Goal: Communication & Community: Answer question/provide support

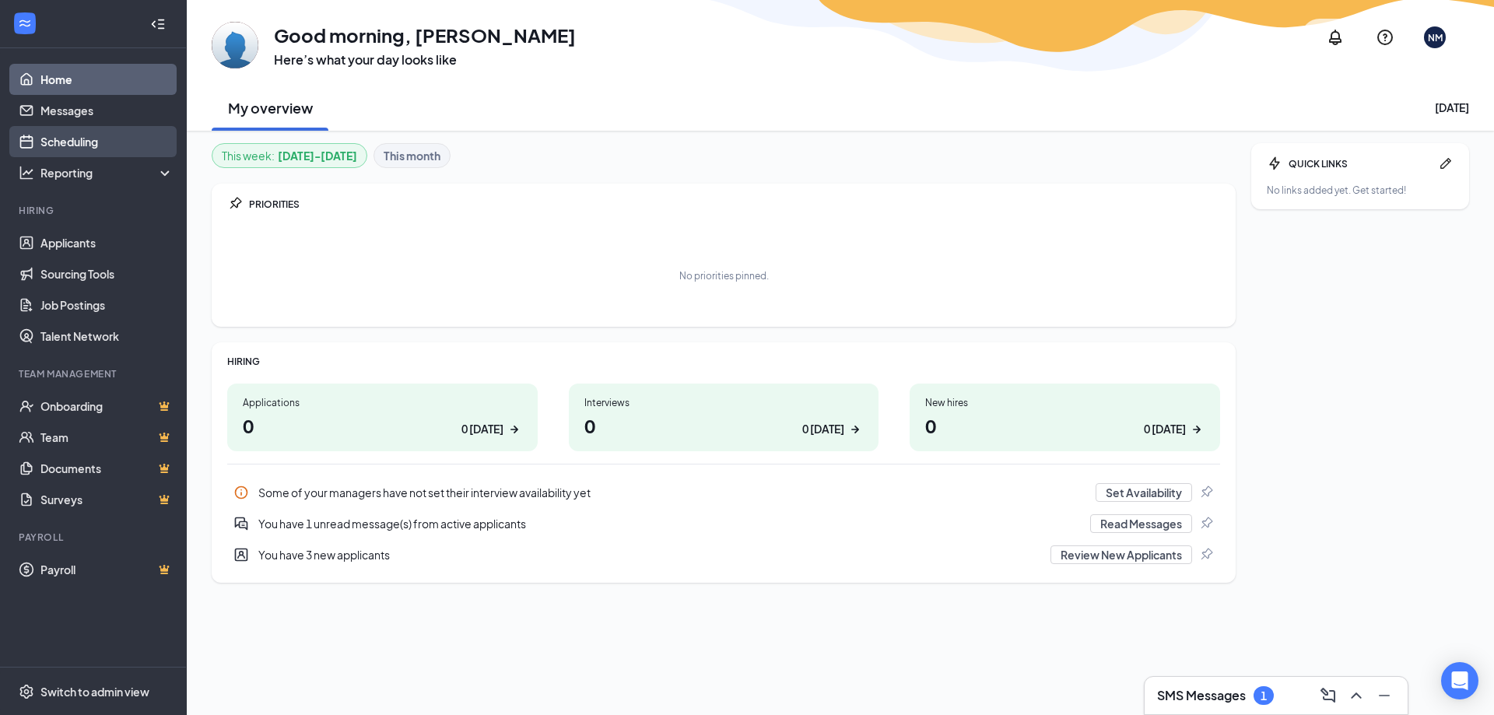
click at [65, 147] on link "Scheduling" at bounding box center [106, 141] width 133 height 31
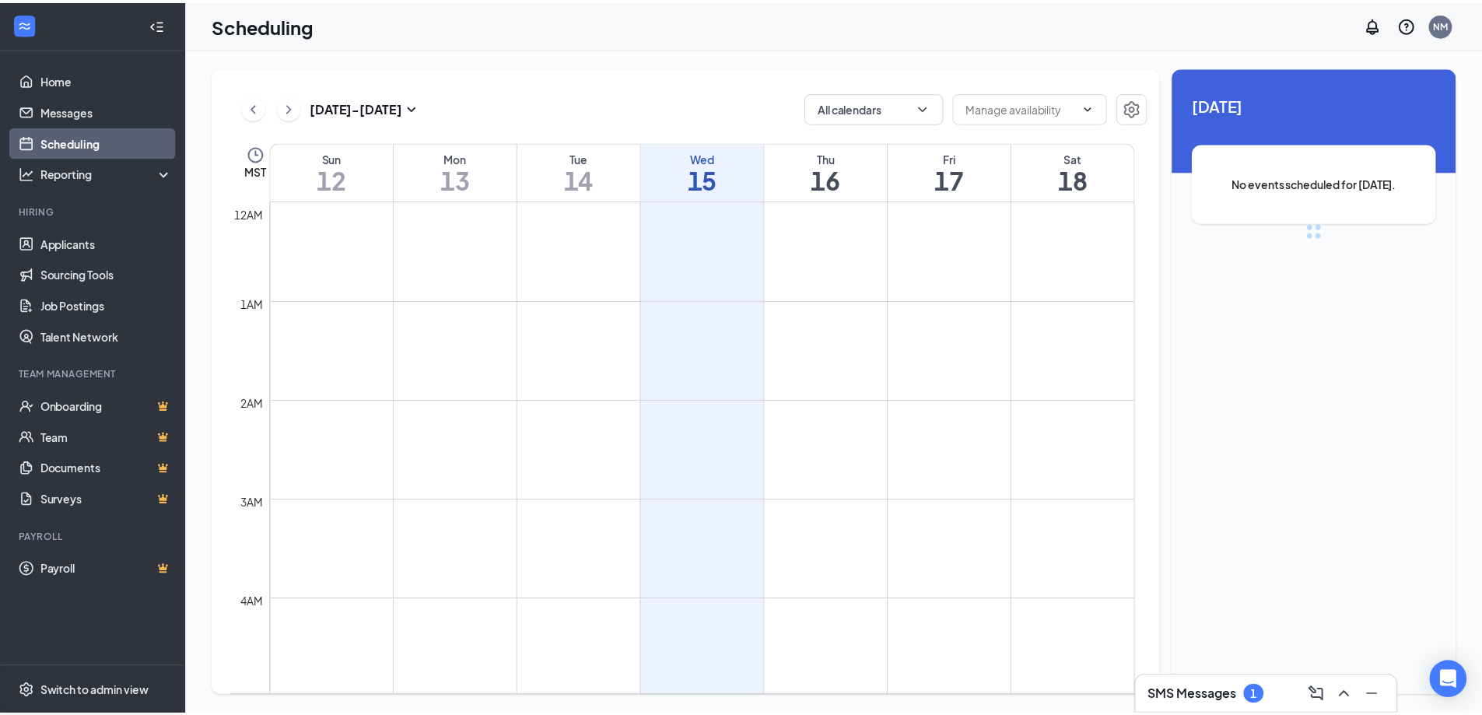
scroll to position [765, 0]
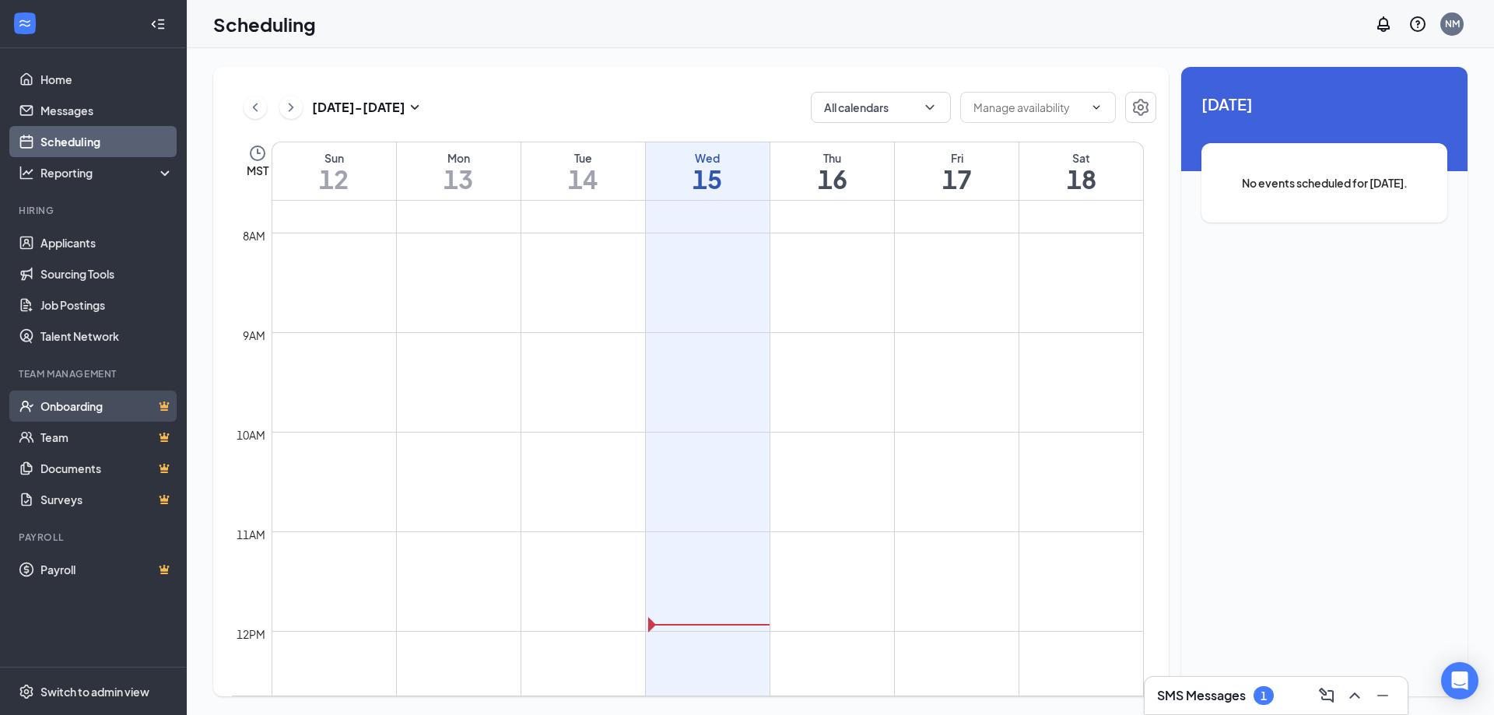
click at [58, 418] on link "Onboarding" at bounding box center [106, 406] width 133 height 31
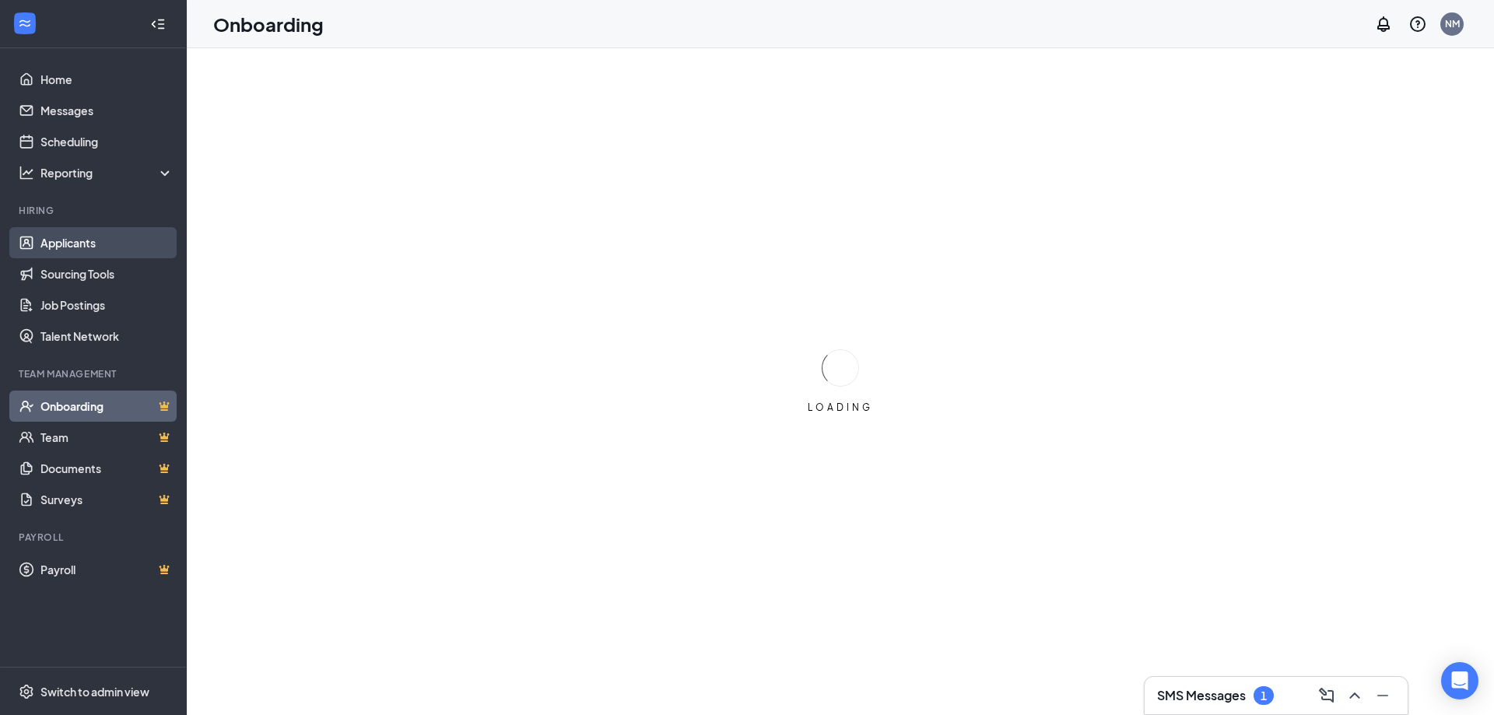
click at [93, 250] on link "Applicants" at bounding box center [106, 242] width 133 height 31
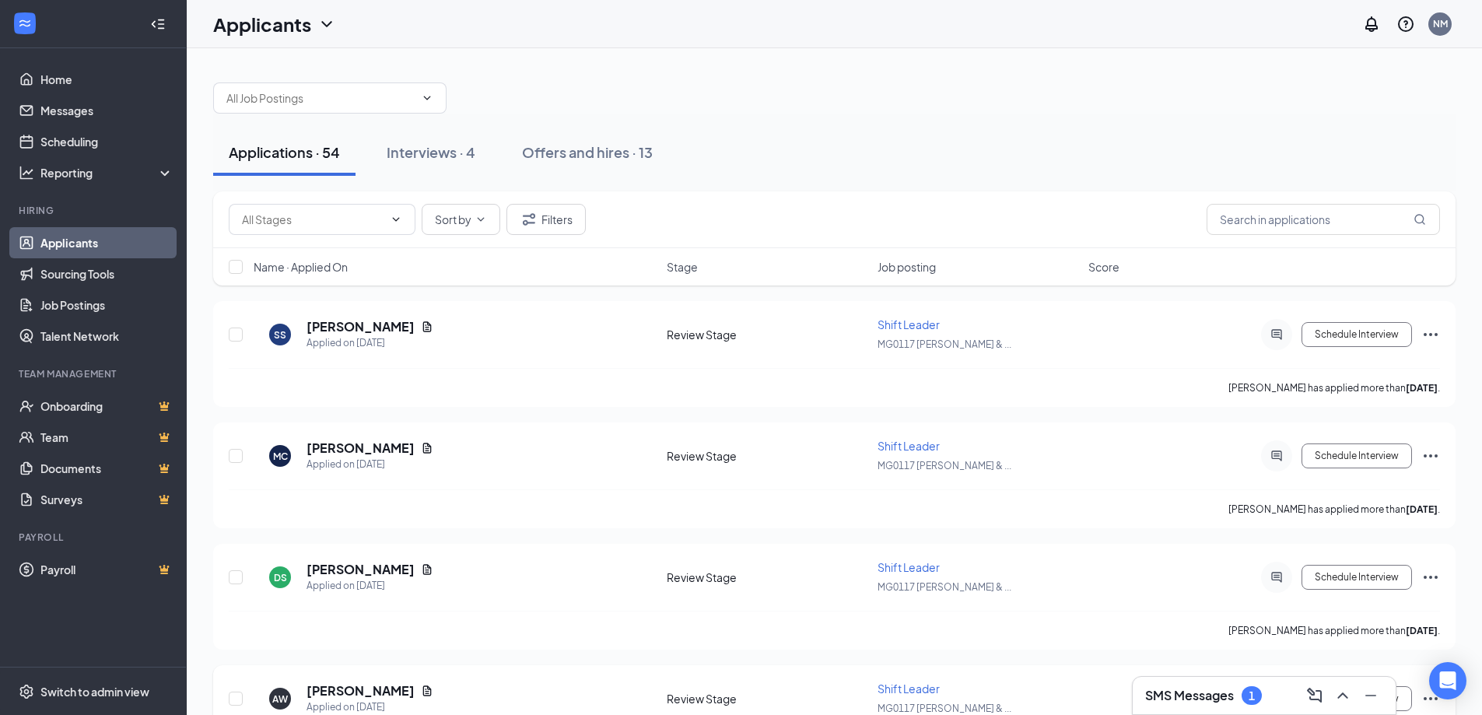
click at [40, 227] on link "Applicants" at bounding box center [106, 242] width 133 height 31
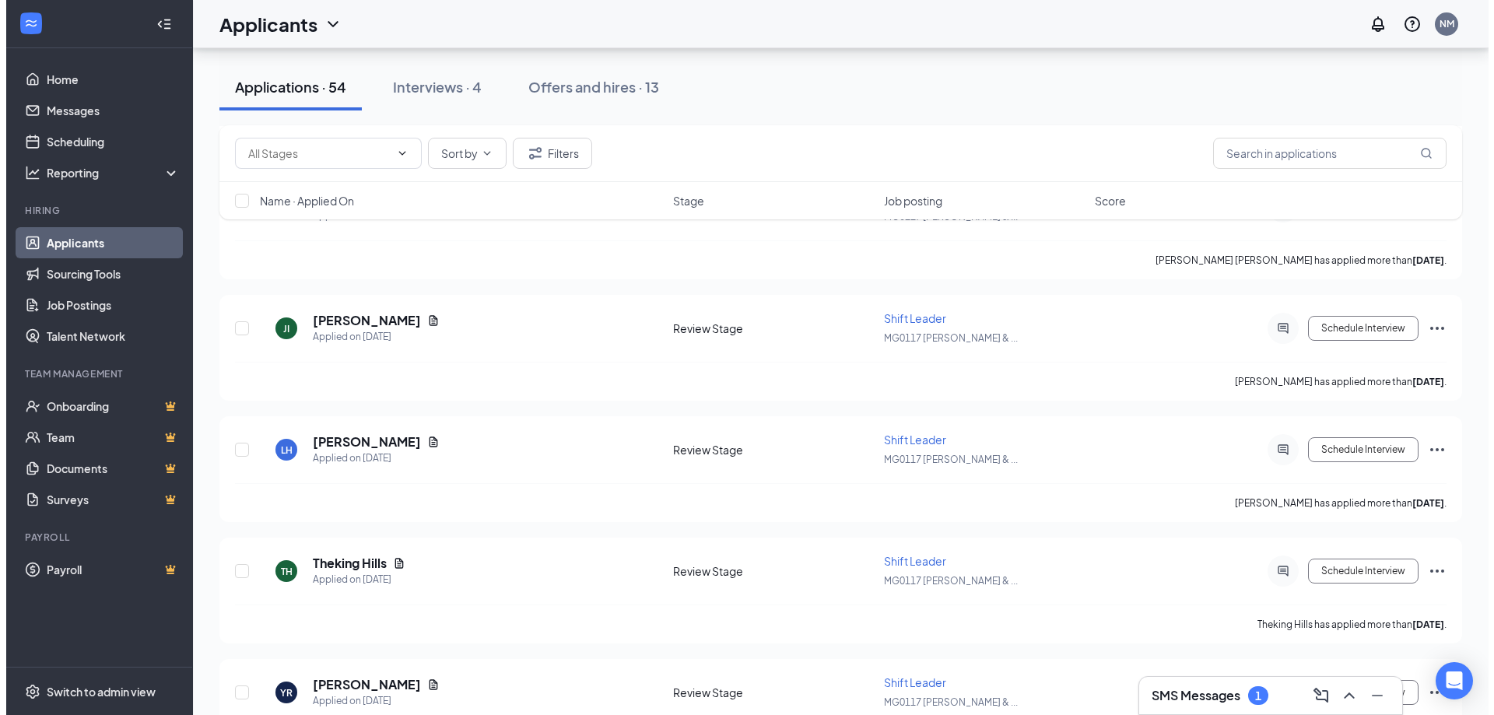
scroll to position [1167, 0]
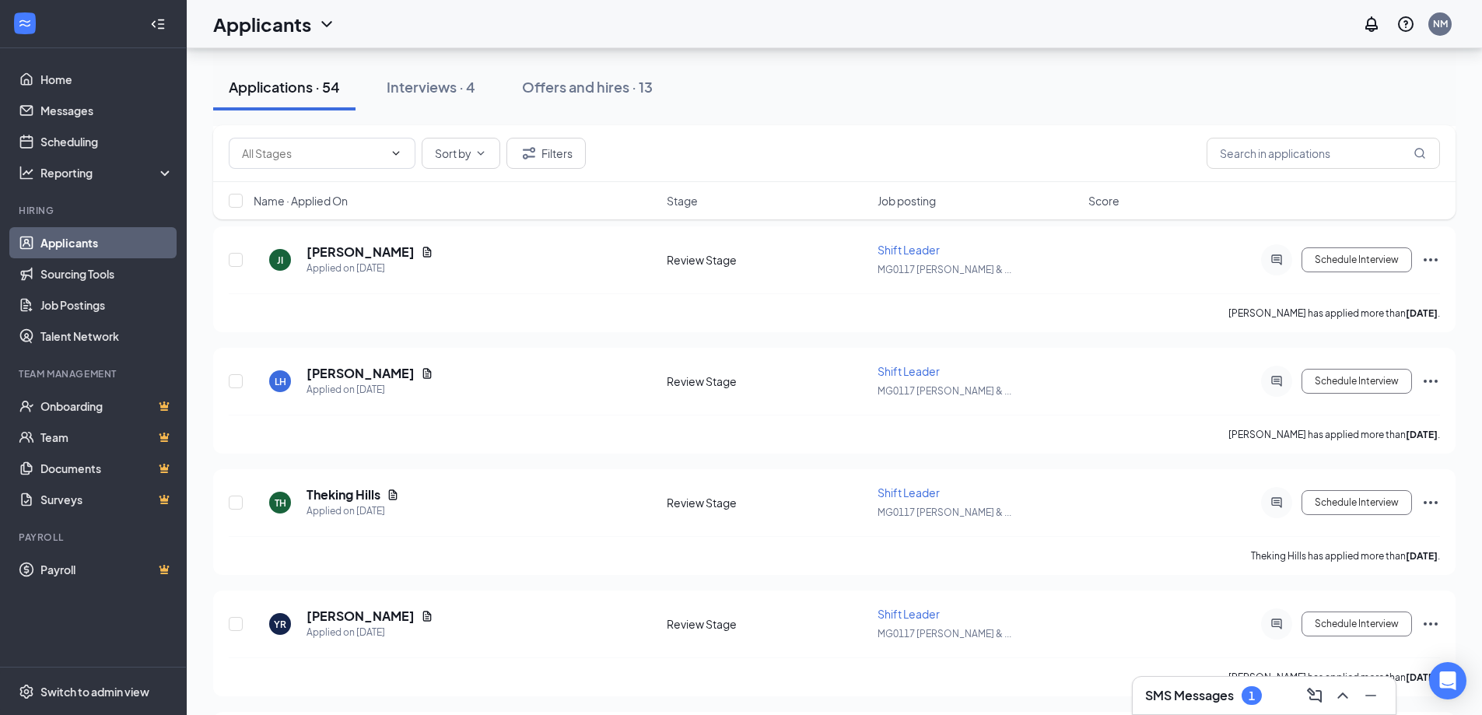
click at [1203, 706] on div "SMS Messages 1" at bounding box center [1264, 695] width 238 height 25
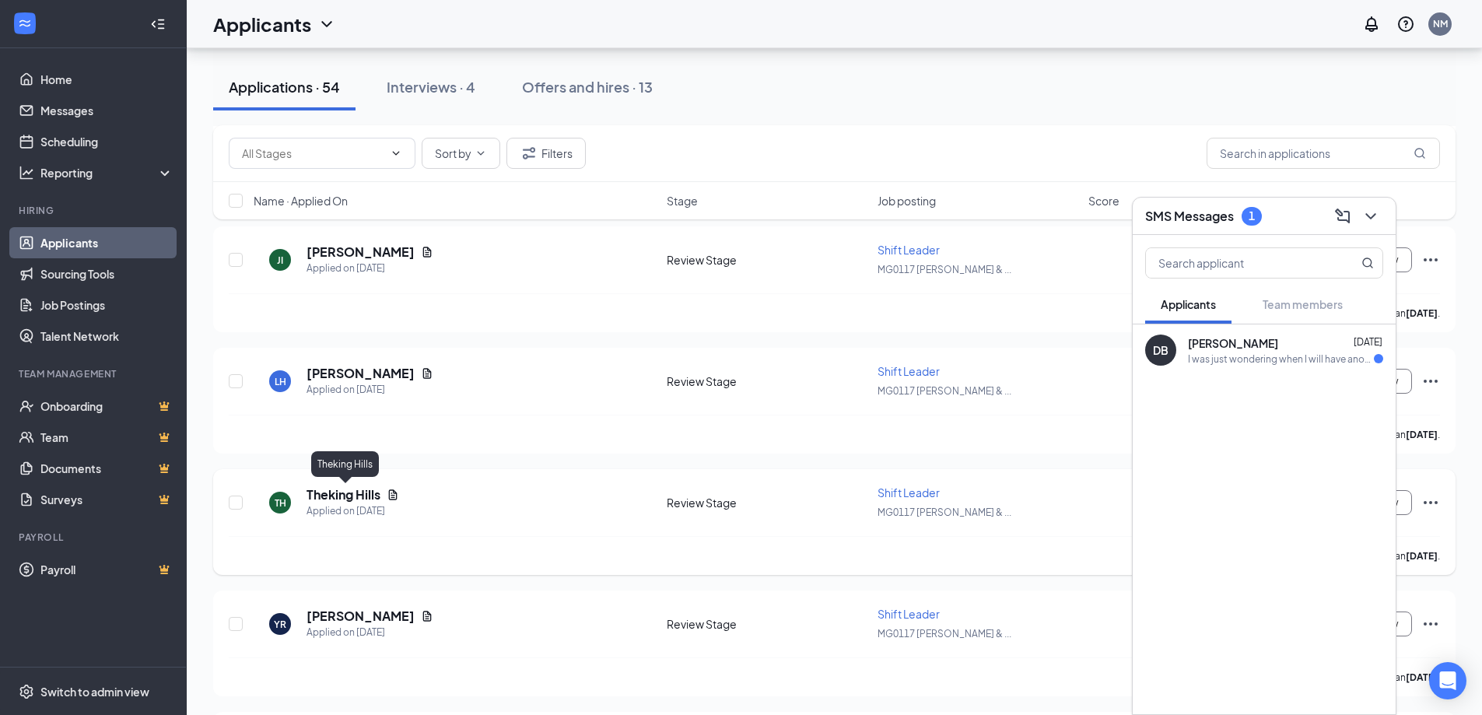
click at [339, 495] on h5 "Theking Hills" at bounding box center [343, 494] width 74 height 17
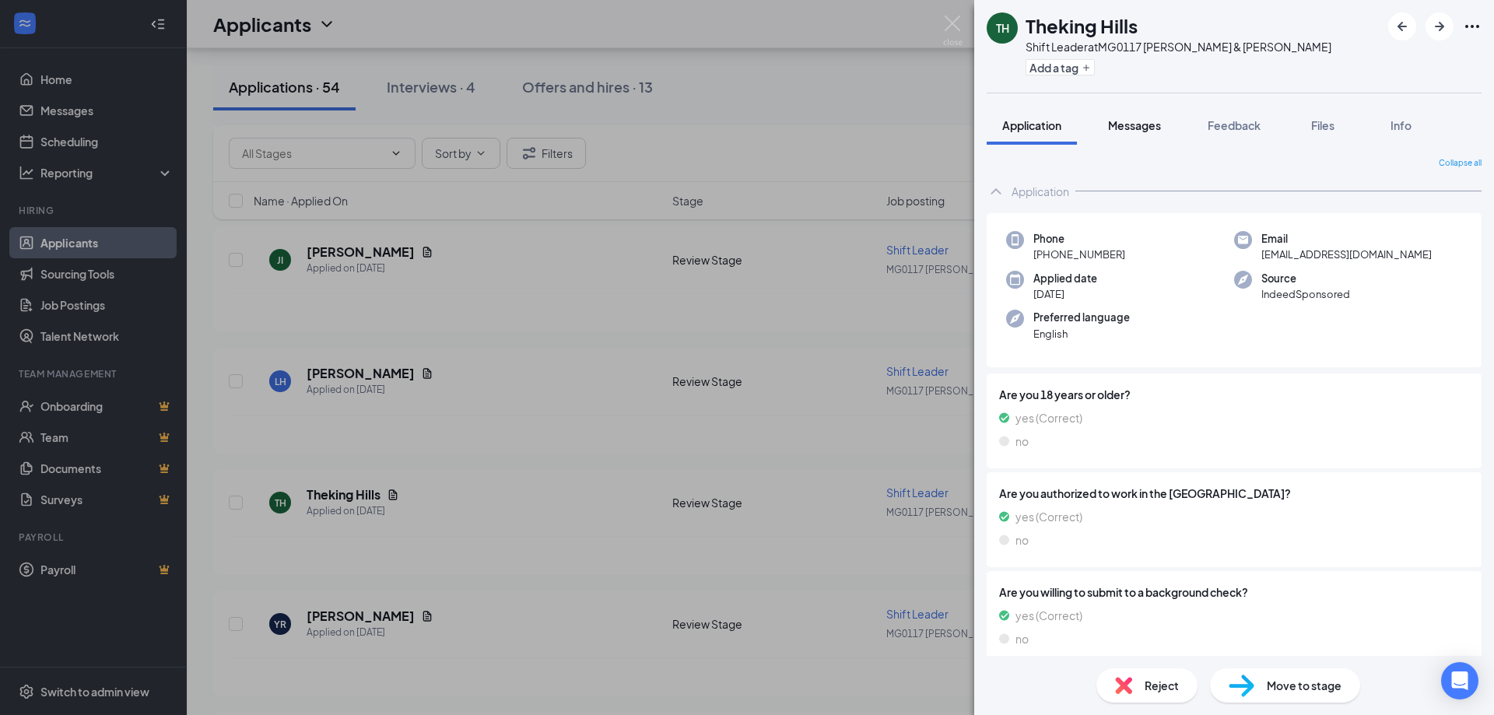
click at [1123, 117] on div "Messages" at bounding box center [1134, 125] width 53 height 16
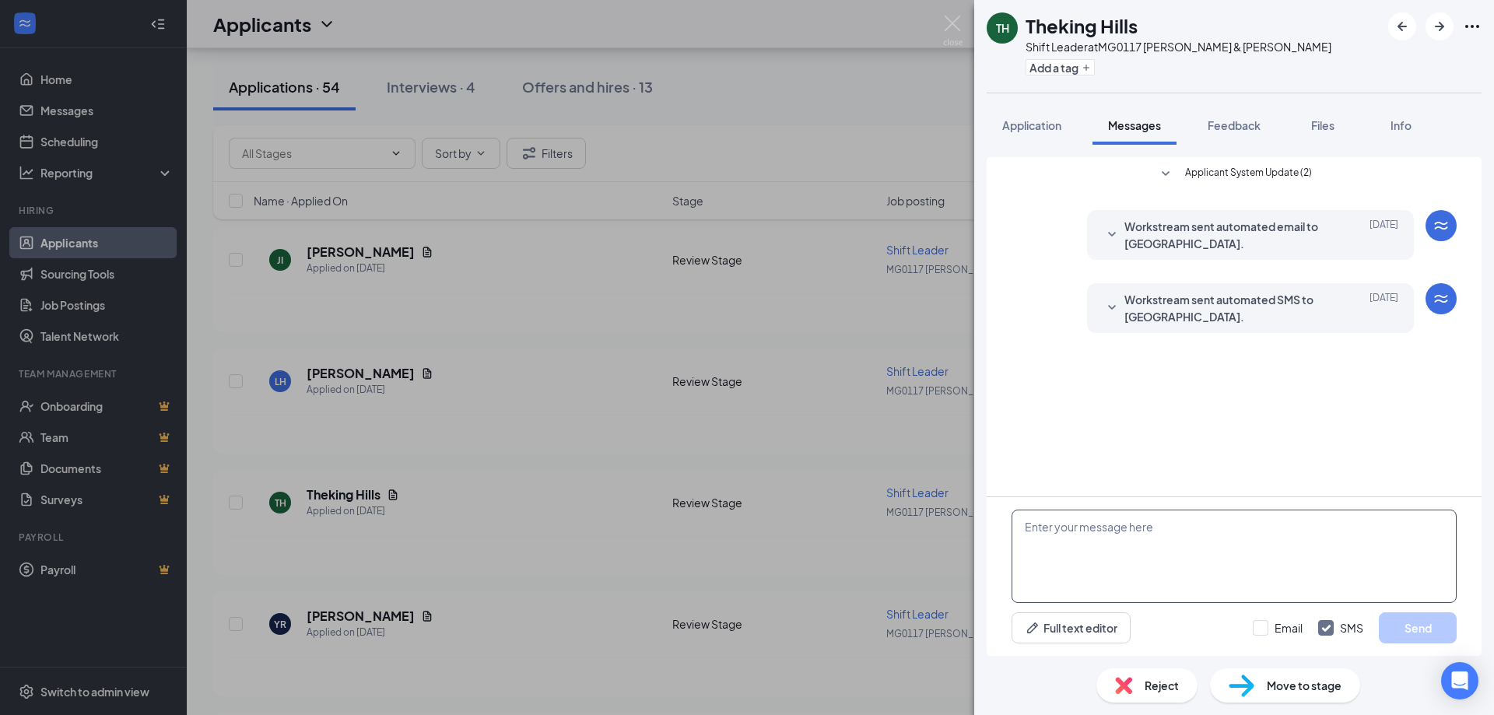
click at [1099, 532] on textarea at bounding box center [1233, 556] width 445 height 93
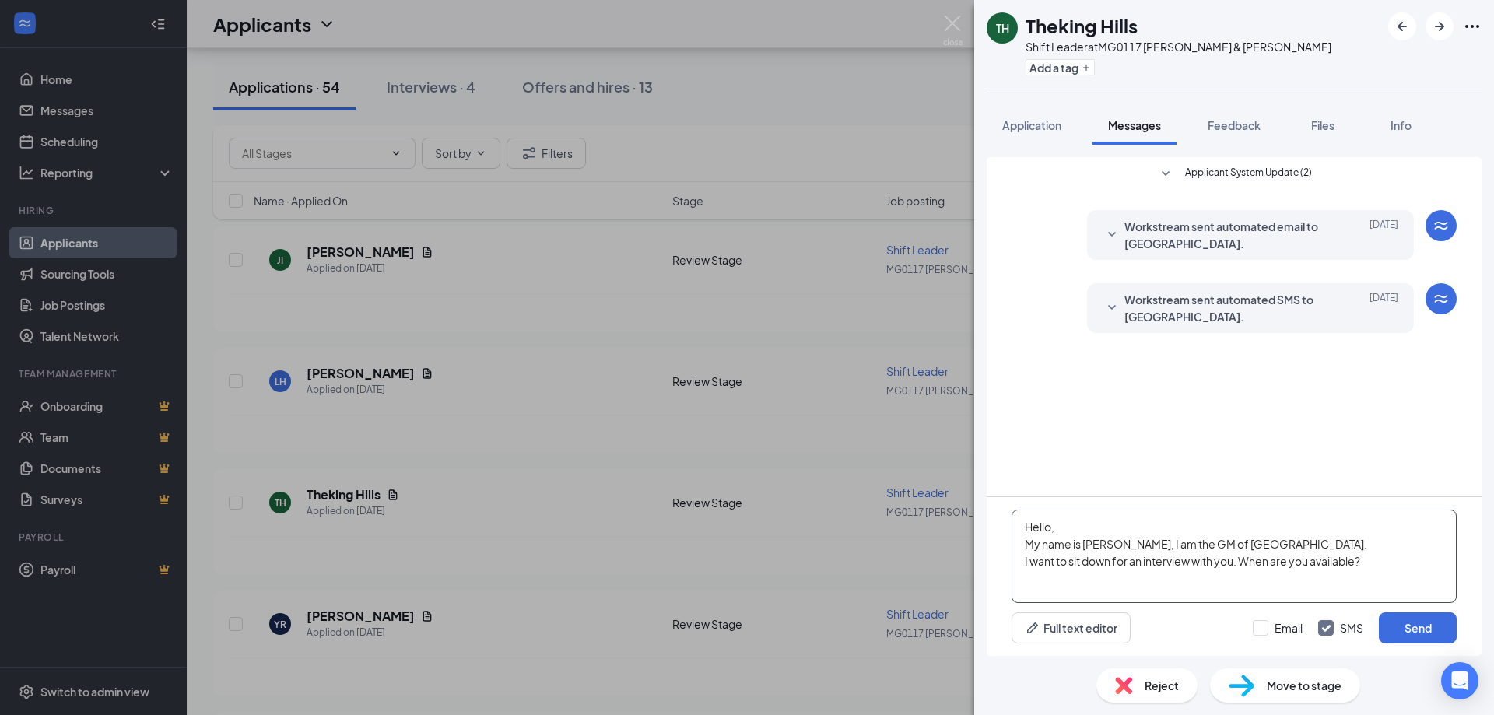
drag, startPoint x: 1364, startPoint y: 560, endPoint x: 987, endPoint y: 518, distance: 378.8
click at [987, 518] on div "Hello, My name is [PERSON_NAME], I am the GM of [GEOGRAPHIC_DATA]. I want to si…" at bounding box center [1233, 576] width 495 height 159
type textarea "Hello, My name is [PERSON_NAME], I am the GM of [GEOGRAPHIC_DATA]. I want to si…"
click at [1416, 619] on button "Send" at bounding box center [1417, 627] width 78 height 31
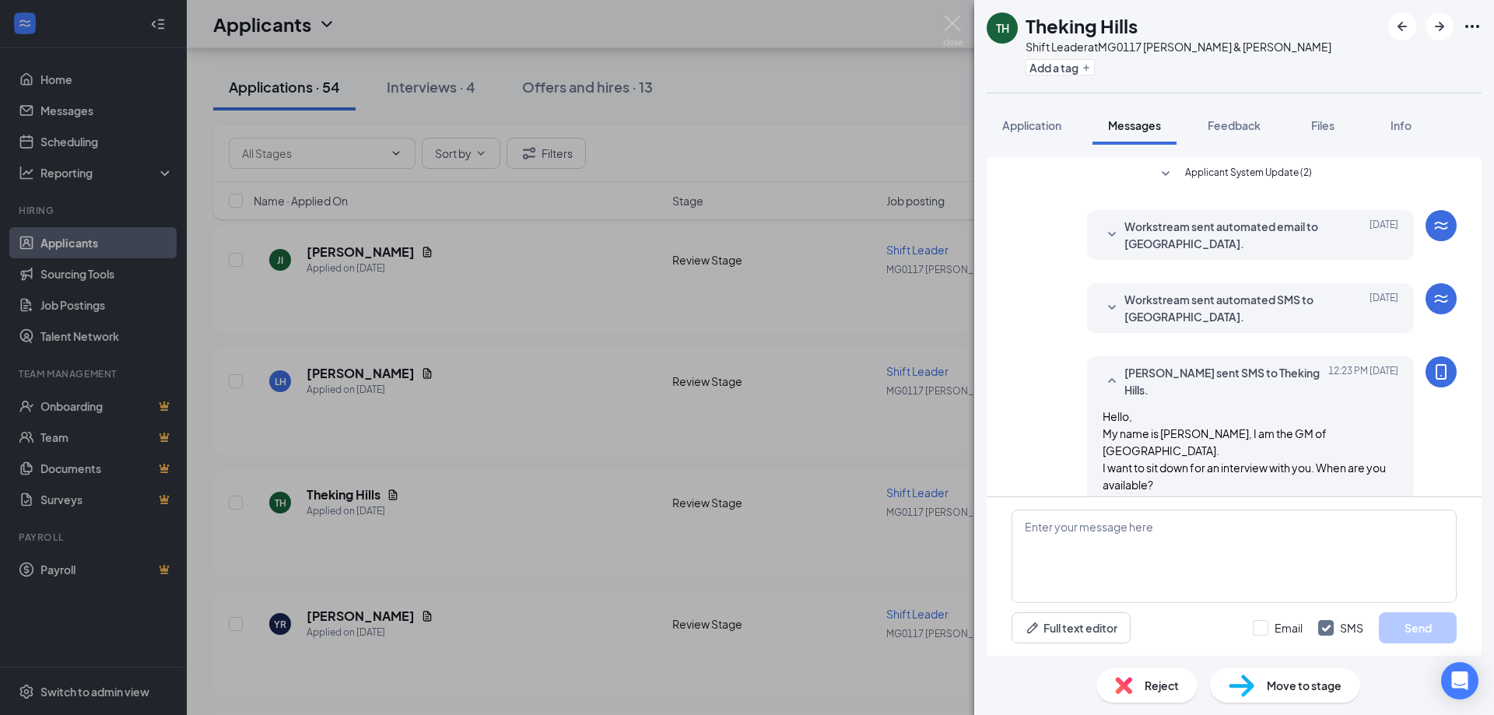
scroll to position [5, 0]
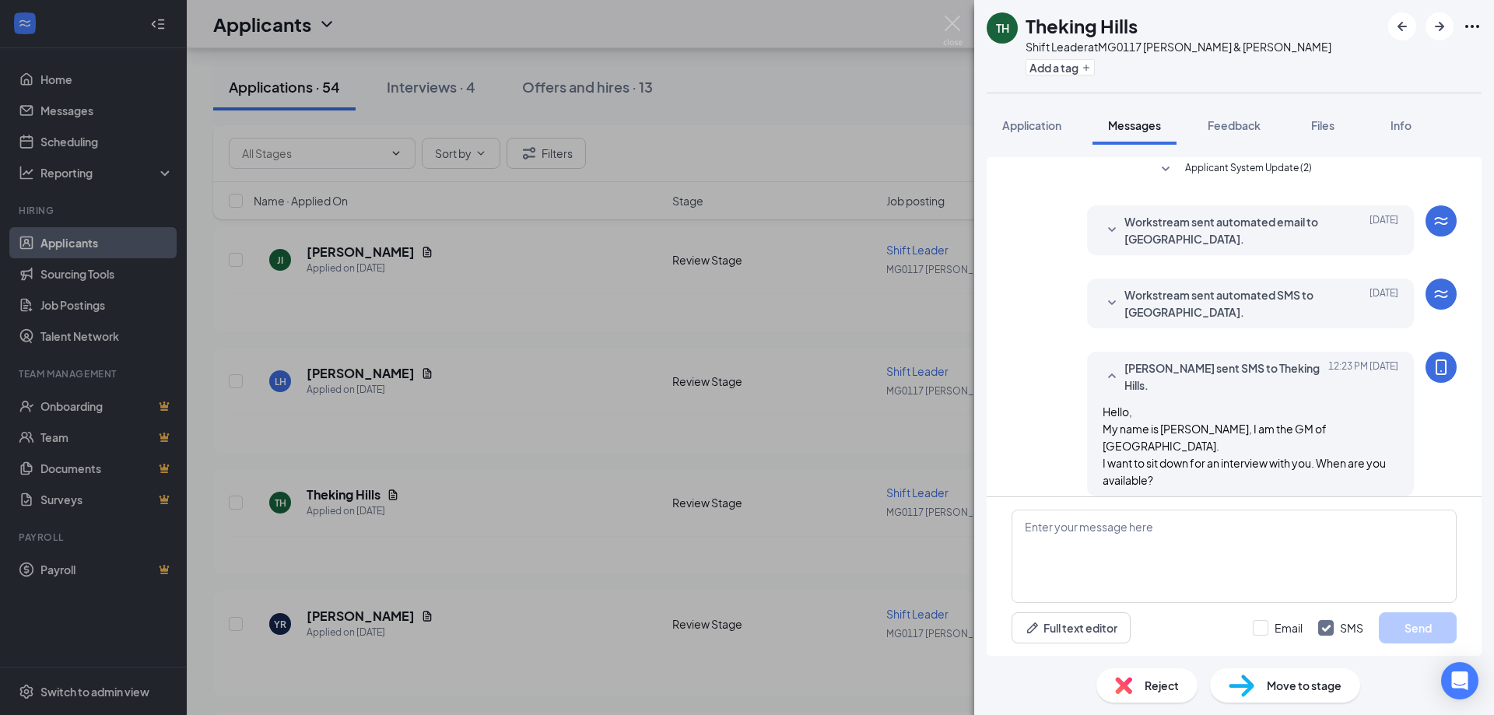
click at [517, 434] on div "TH Theking Hills Shift Leader at MG0117 [PERSON_NAME] & [PERSON_NAME] Add a tag…" at bounding box center [747, 357] width 1494 height 715
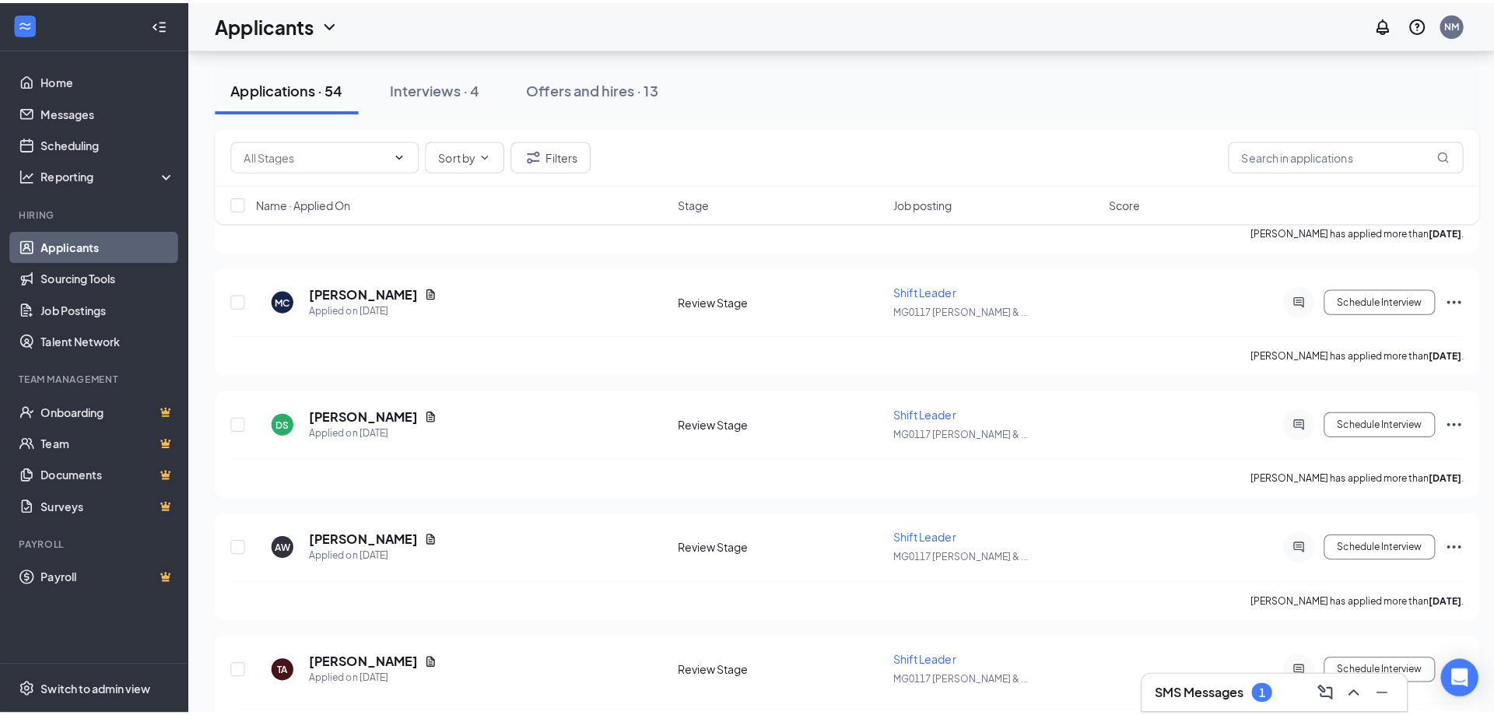
scroll to position [156, 0]
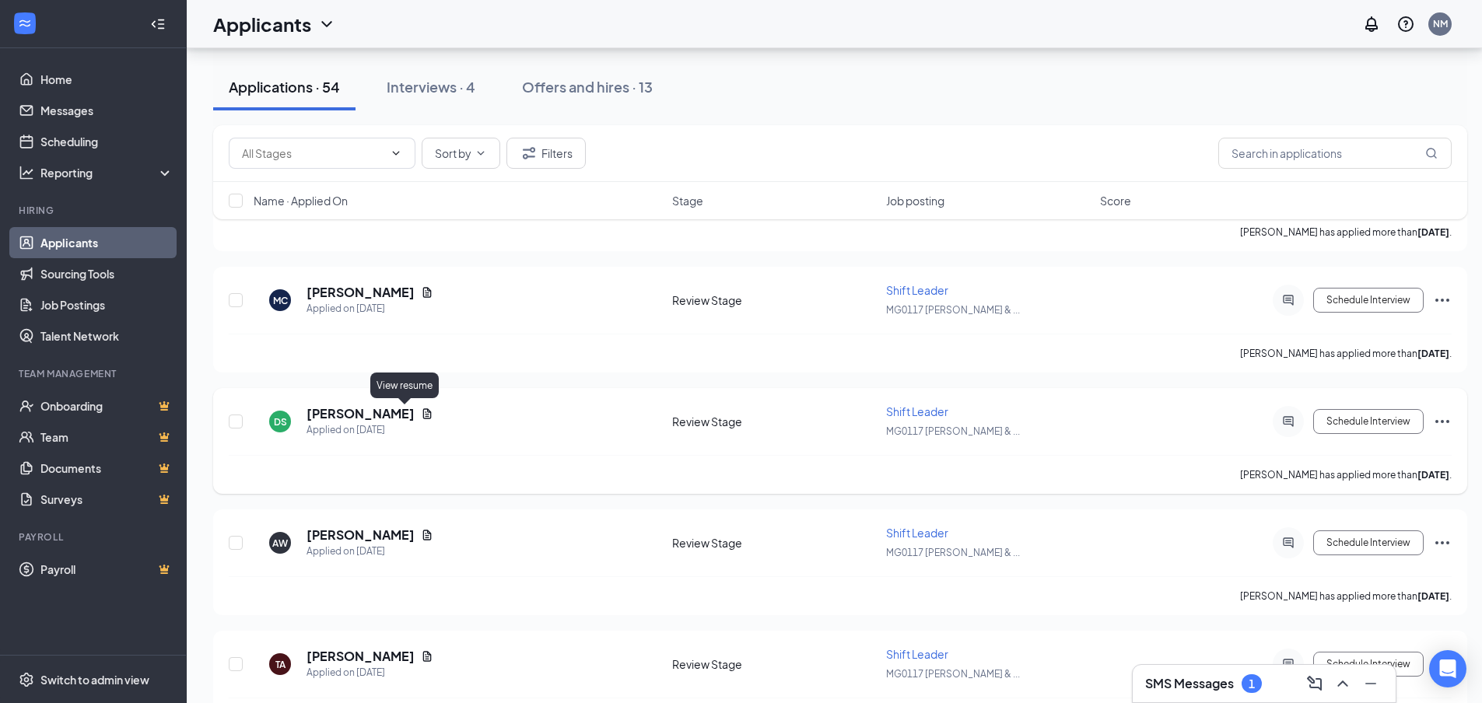
click at [421, 418] on icon "Document" at bounding box center [427, 414] width 12 height 12
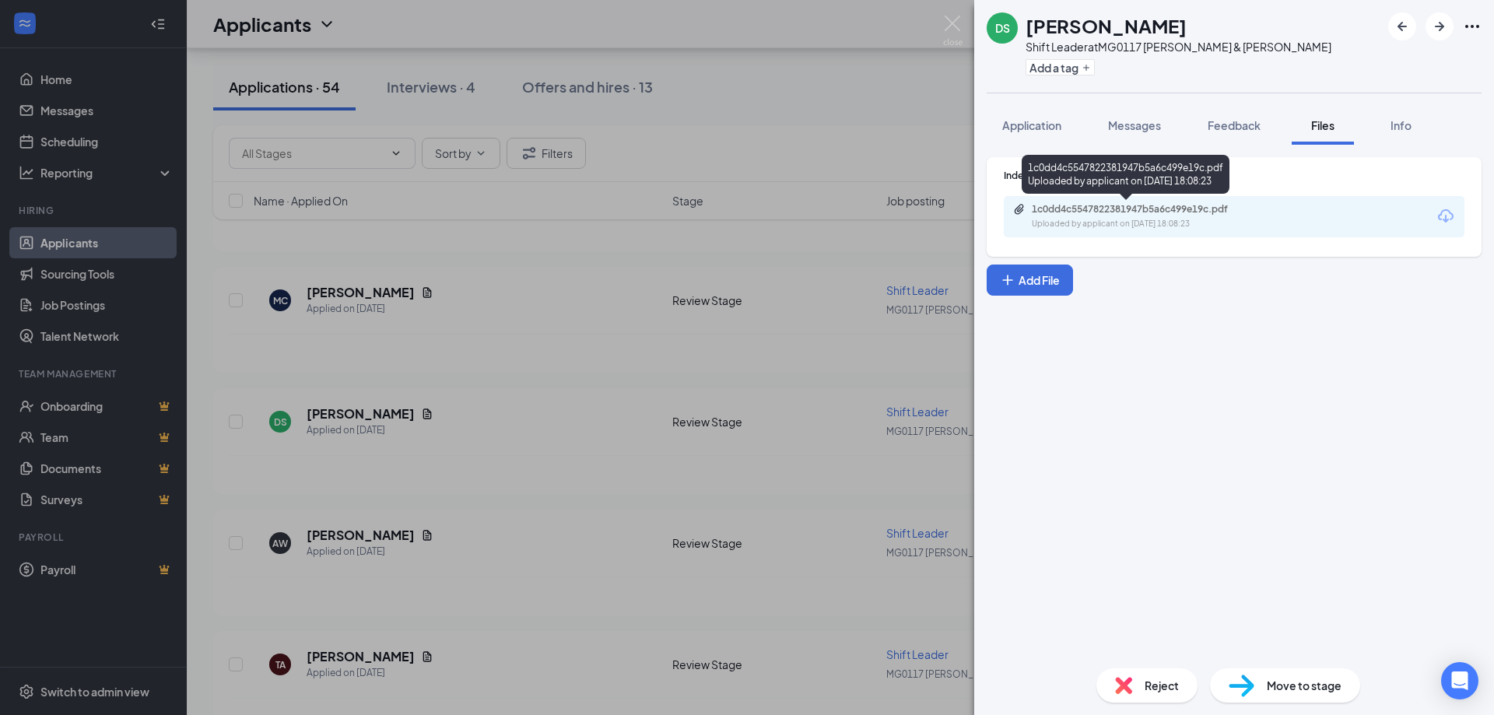
click at [1236, 222] on div "Uploaded by applicant on [DATE] 18:08:23" at bounding box center [1147, 224] width 233 height 12
click at [1144, 134] on button "Messages" at bounding box center [1134, 125] width 84 height 39
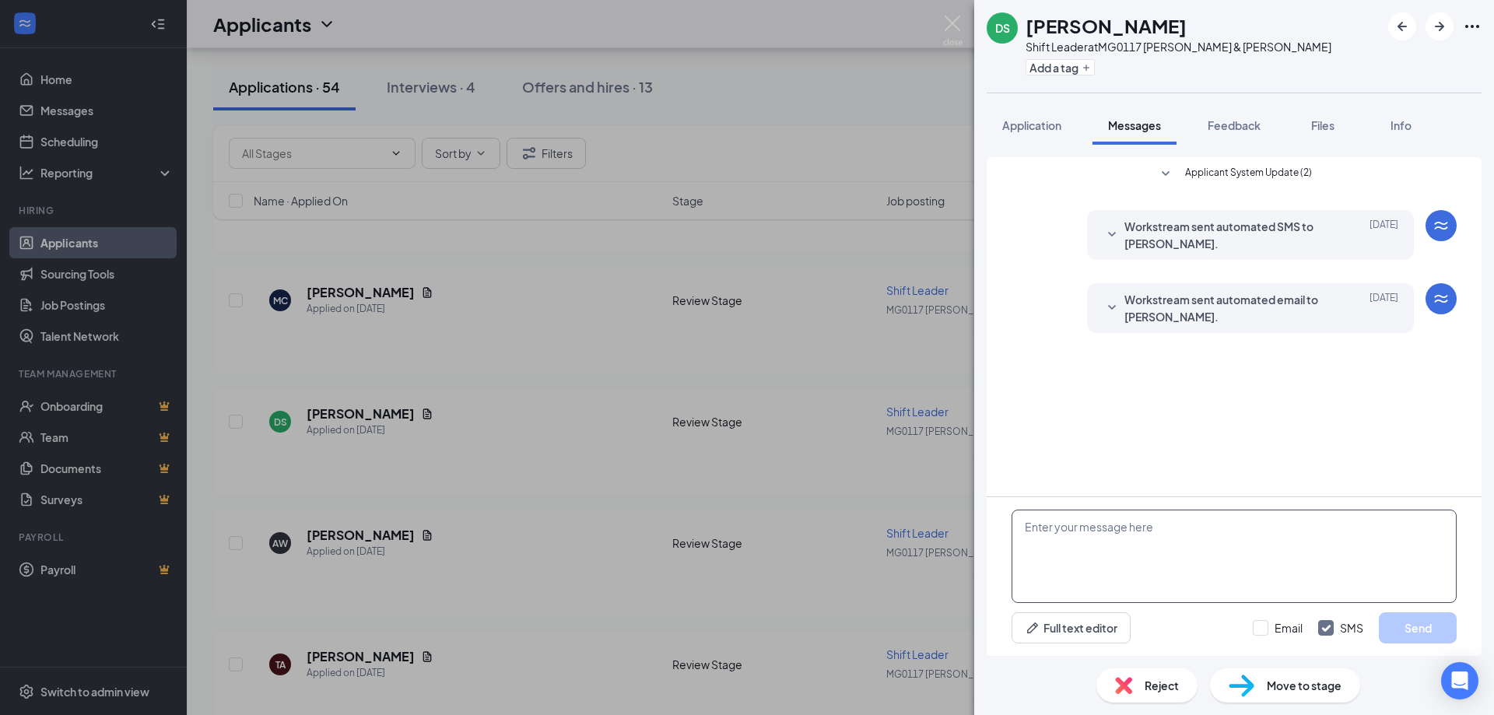
click at [1108, 534] on textarea at bounding box center [1233, 556] width 445 height 93
paste textarea "Hello, My name is [PERSON_NAME], I am the GM of [GEOGRAPHIC_DATA]. I want to si…"
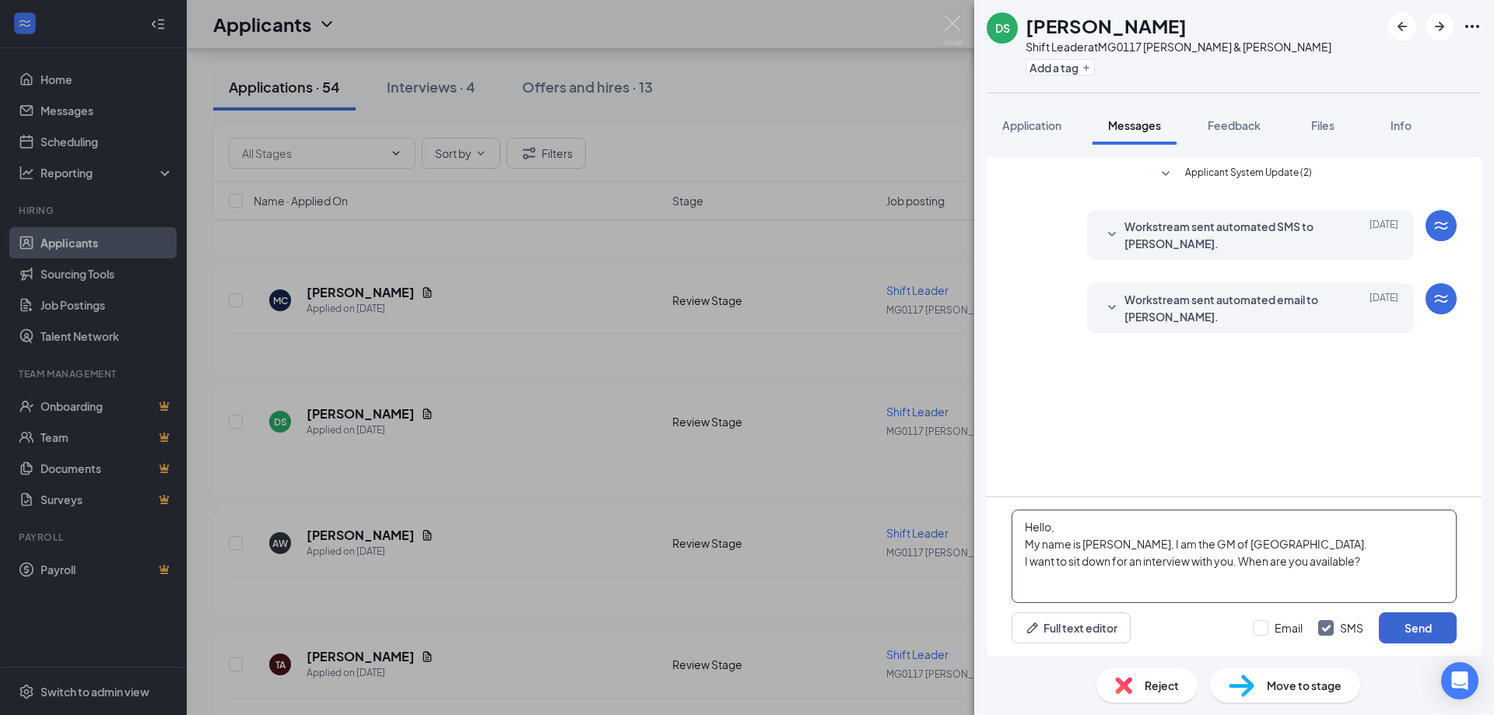
type textarea "Hello, My name is [PERSON_NAME], I am the GM of [GEOGRAPHIC_DATA]. I want to si…"
click at [1401, 622] on button "Send" at bounding box center [1417, 627] width 78 height 31
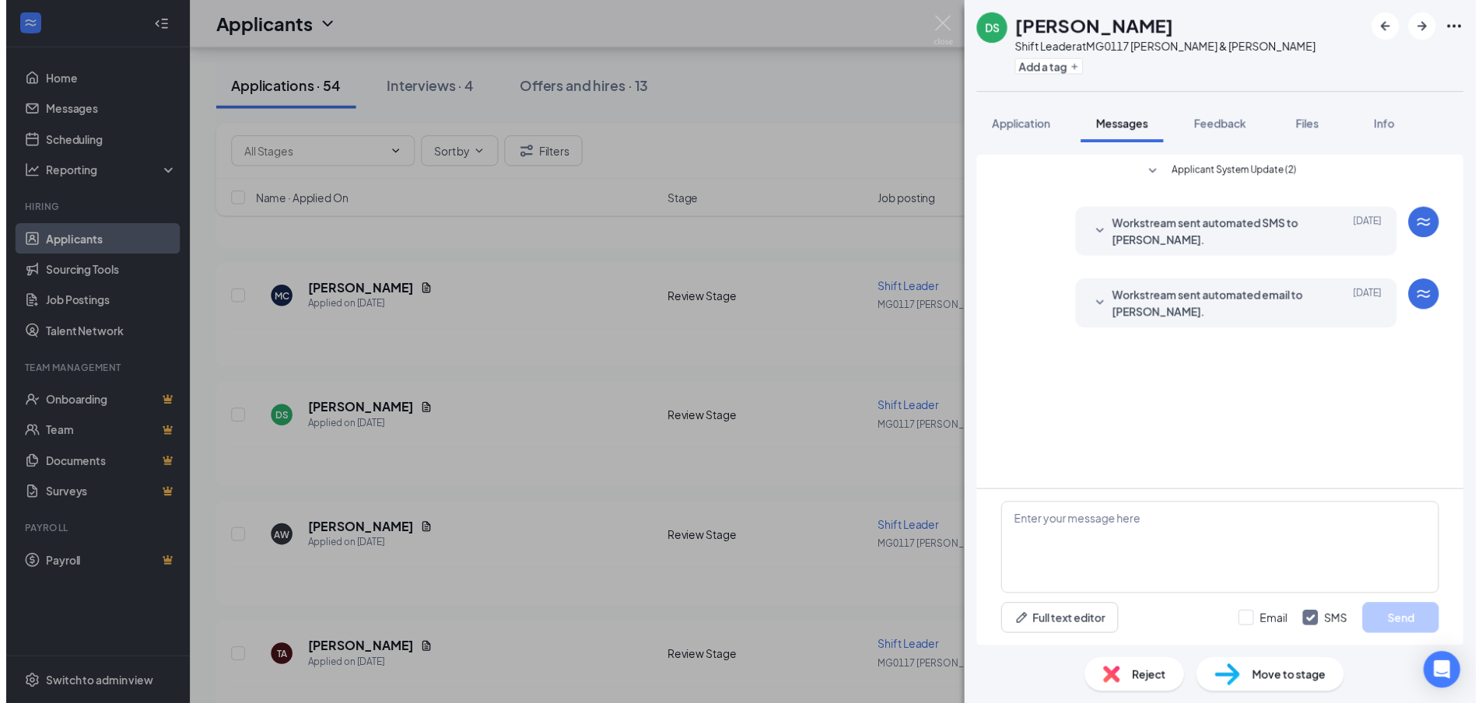
scroll to position [20, 0]
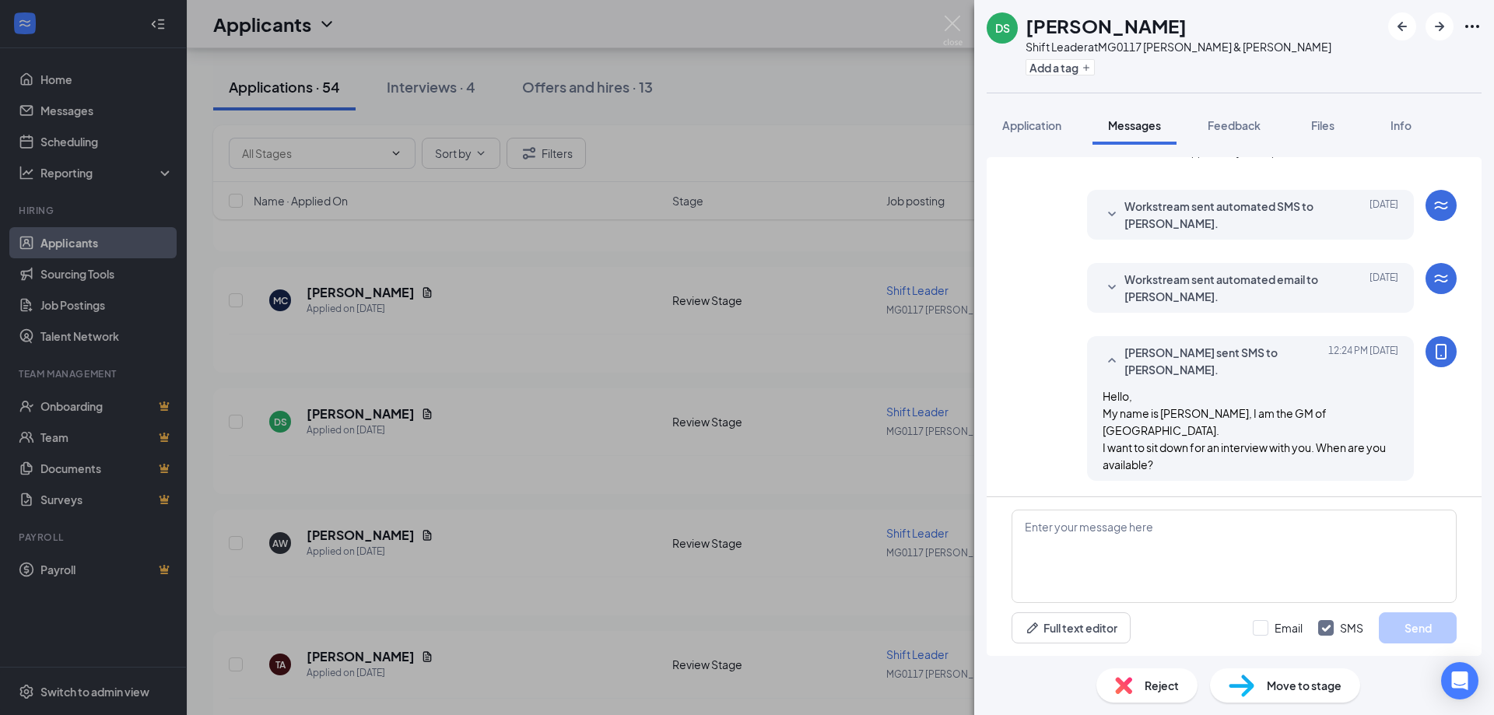
click at [835, 107] on div "DS [PERSON_NAME] Shift Leader at MG0117 [PERSON_NAME] & [PERSON_NAME] Add a tag…" at bounding box center [747, 357] width 1494 height 715
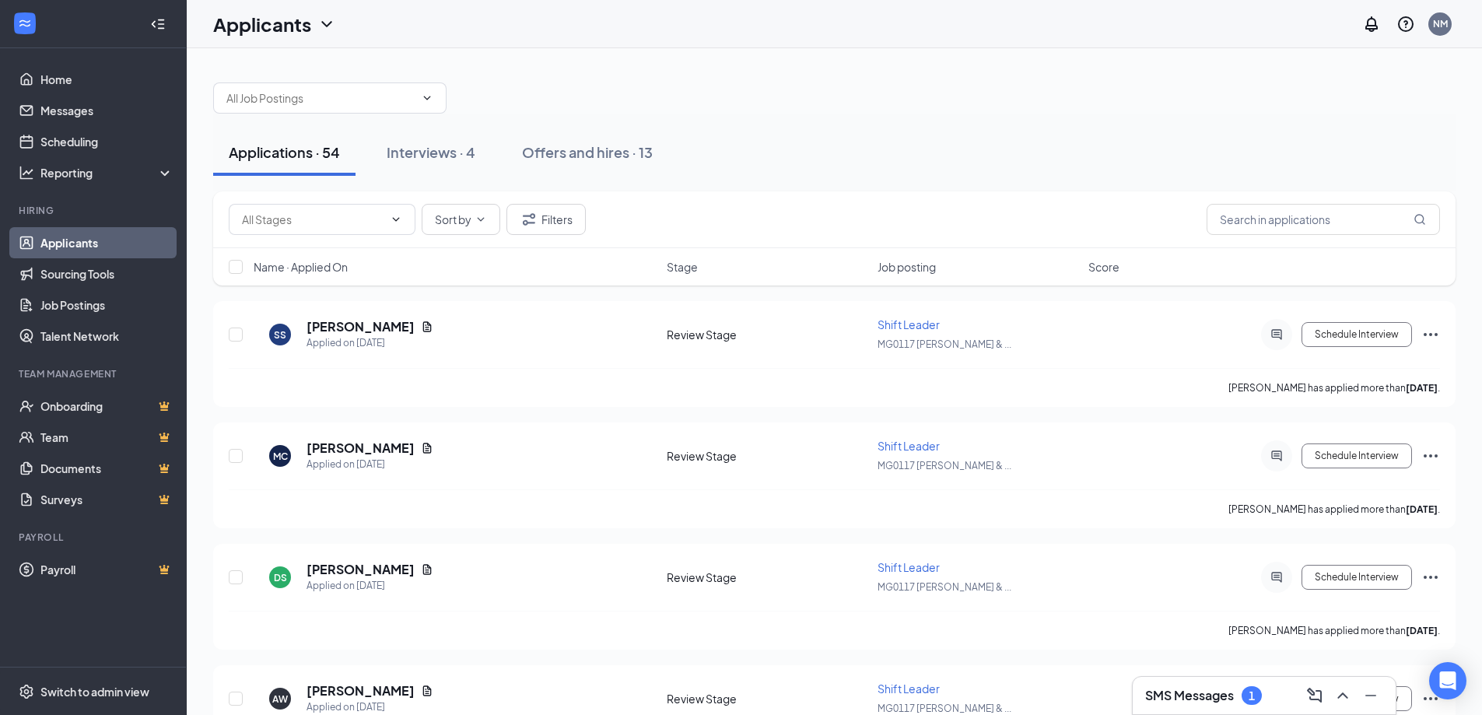
click at [1237, 702] on div "SMS Messages 1" at bounding box center [1203, 695] width 117 height 19
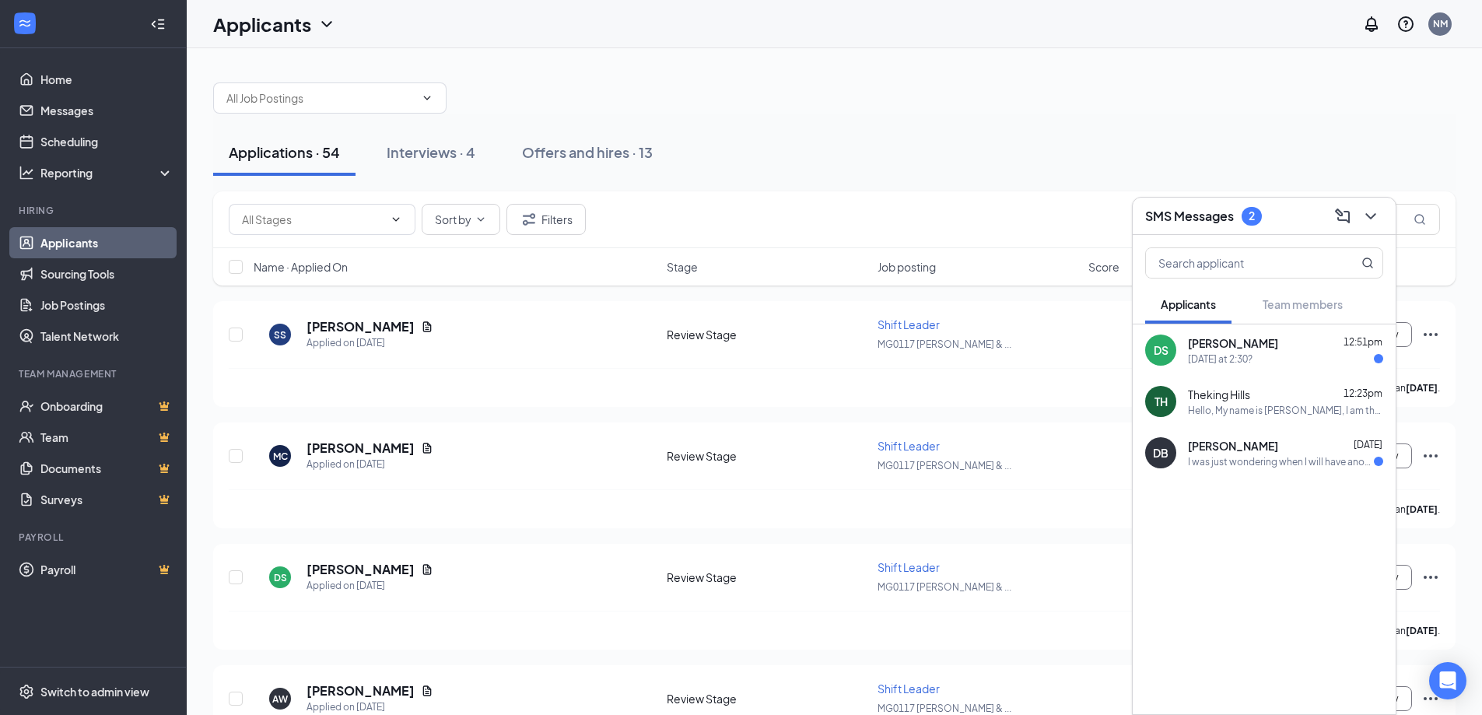
click at [1238, 408] on div "Hello, My name is [PERSON_NAME], I am the GM of [GEOGRAPHIC_DATA]. I want to si…" at bounding box center [1285, 410] width 195 height 13
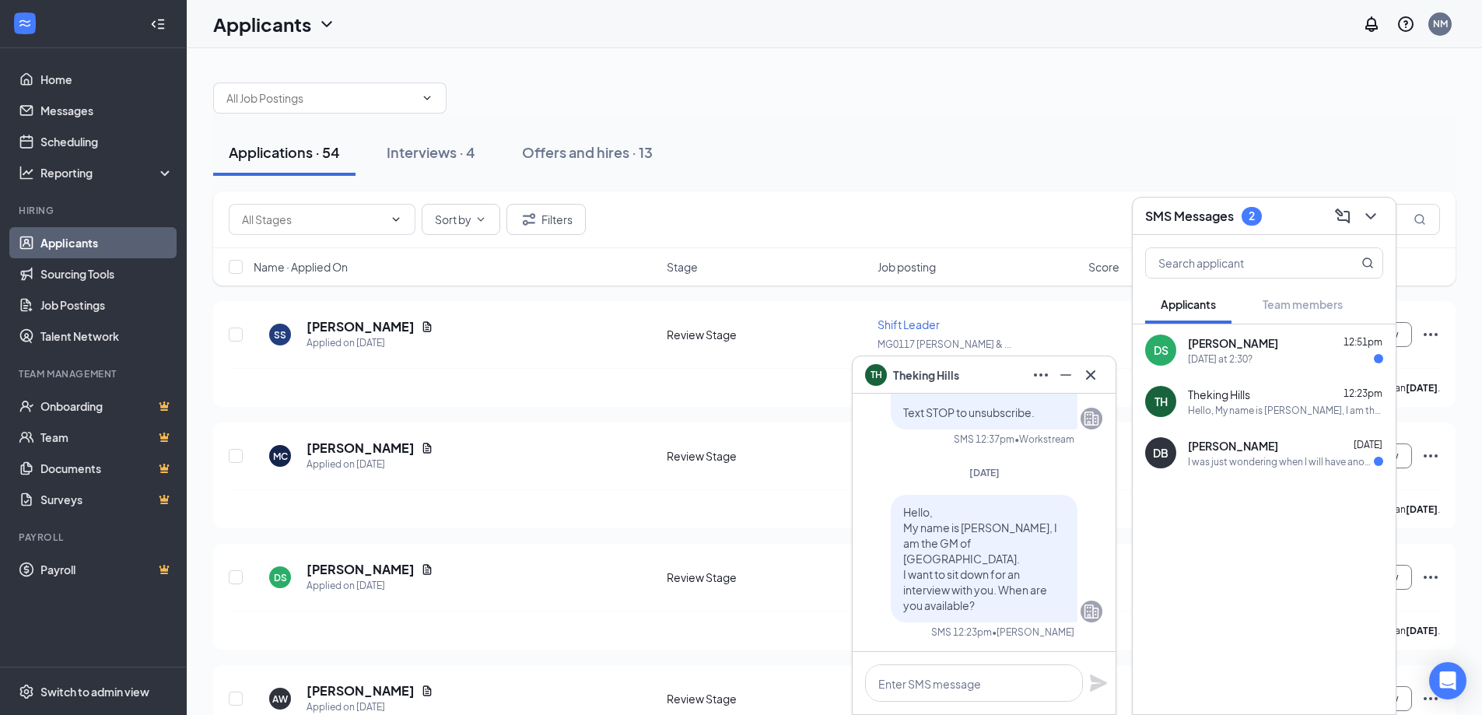
click at [1235, 355] on div "[DATE] at 2:30?" at bounding box center [1220, 358] width 65 height 13
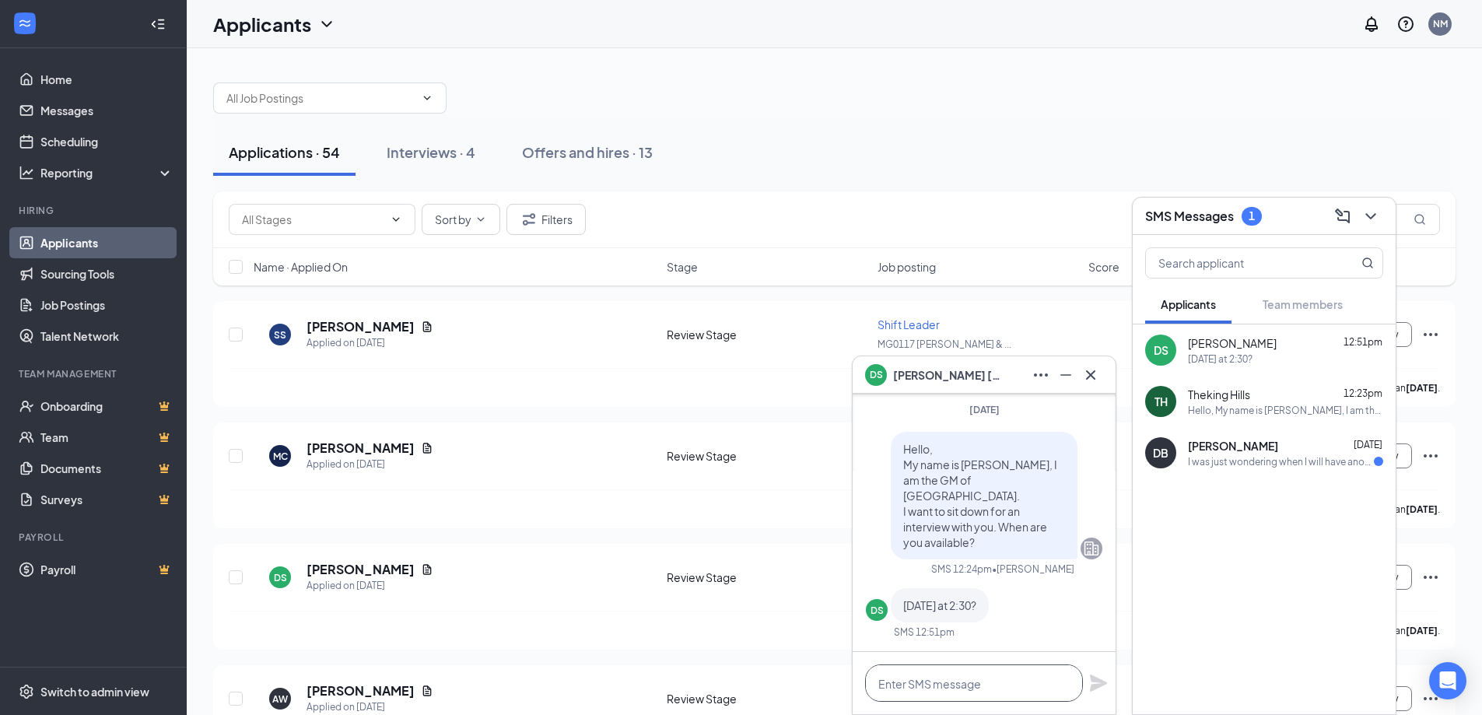
click at [943, 688] on textarea at bounding box center [974, 682] width 218 height 37
type textarea "[DATE]?"
click at [1105, 681] on icon "Plane" at bounding box center [1098, 682] width 17 height 17
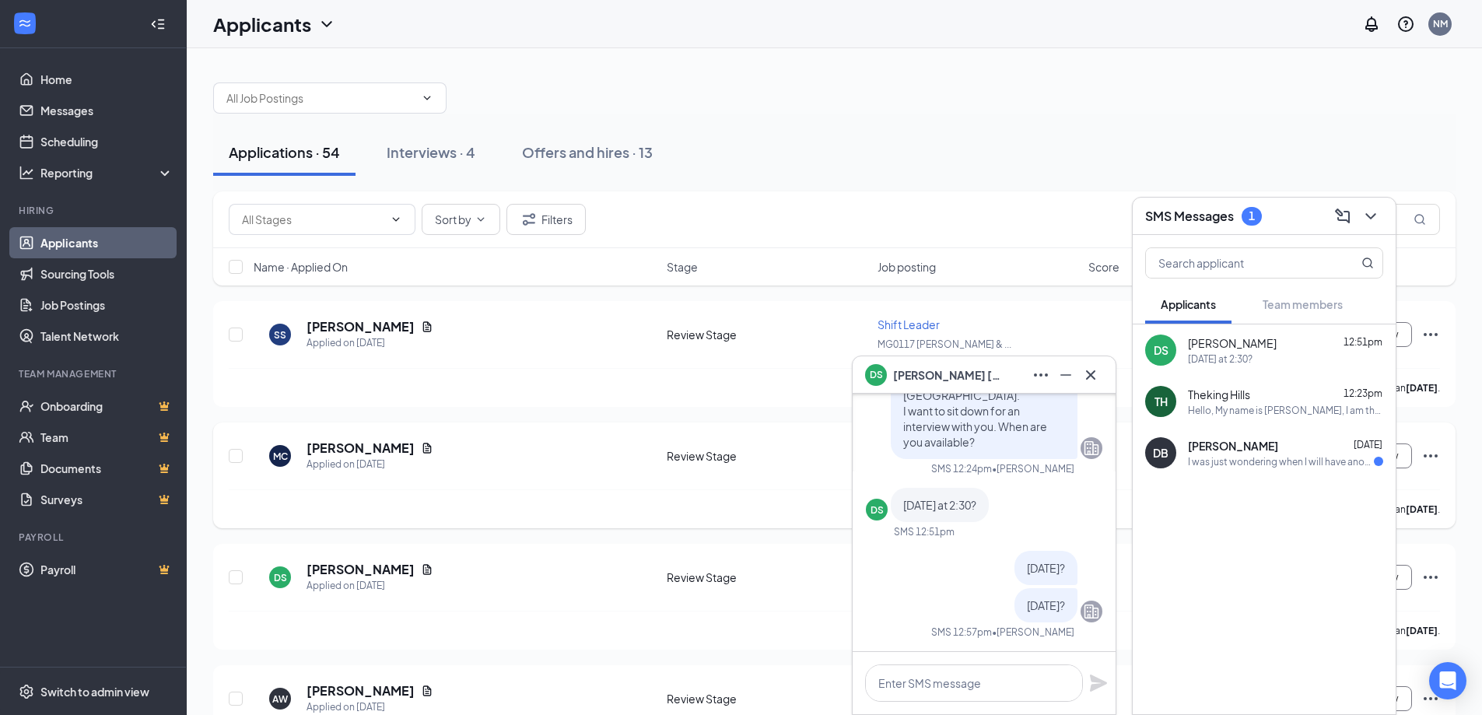
click at [552, 490] on div "[PERSON_NAME] has applied more than [DATE] ." at bounding box center [834, 508] width 1211 height 39
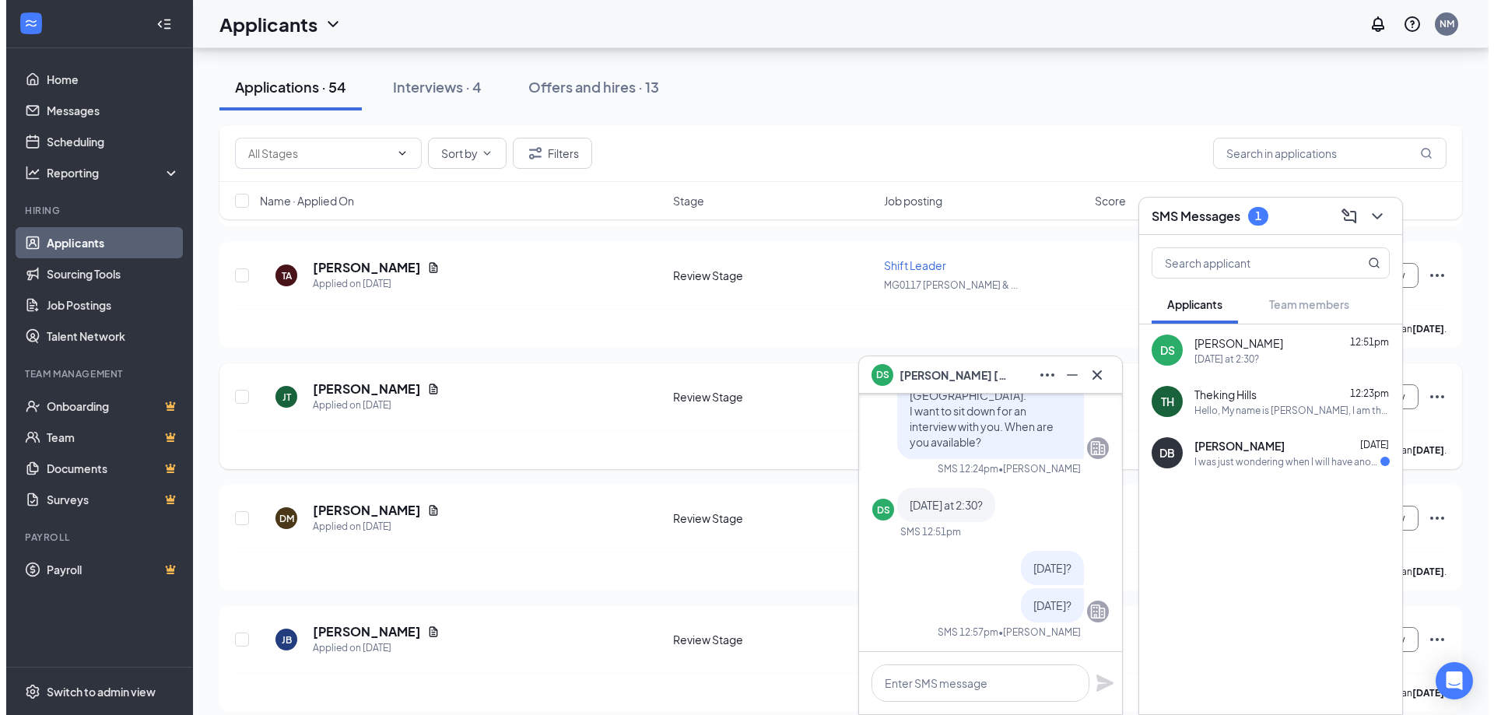
scroll to position [622, 0]
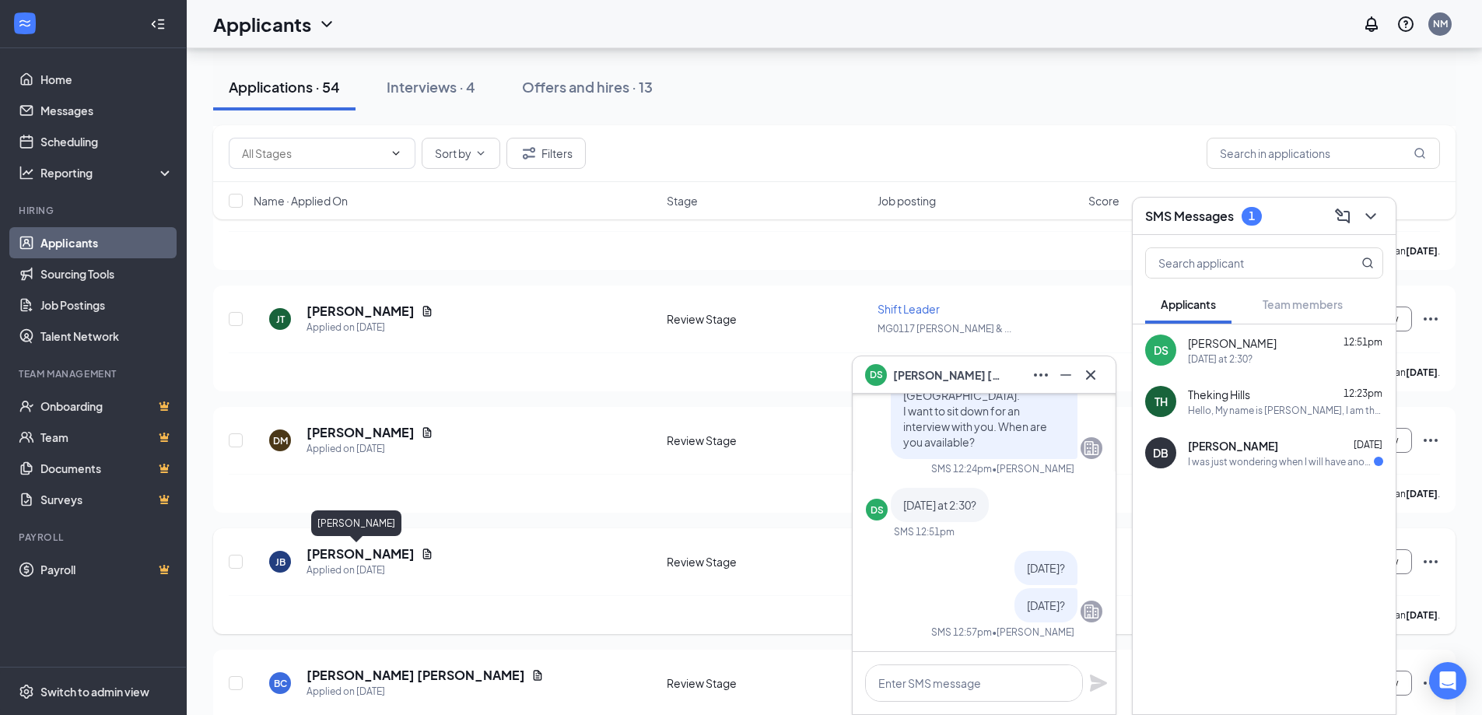
click at [320, 558] on h5 "[PERSON_NAME]" at bounding box center [360, 553] width 108 height 17
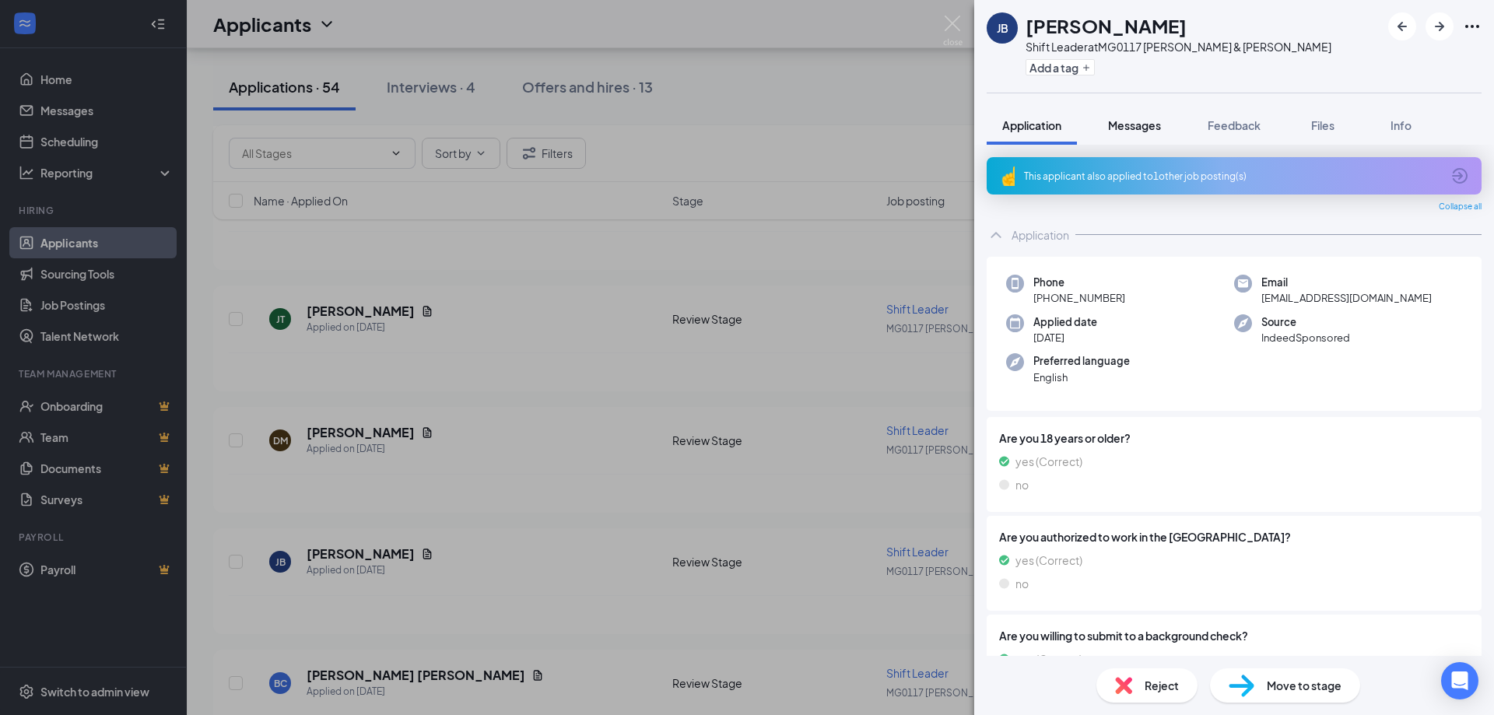
click at [1126, 111] on button "Messages" at bounding box center [1134, 125] width 84 height 39
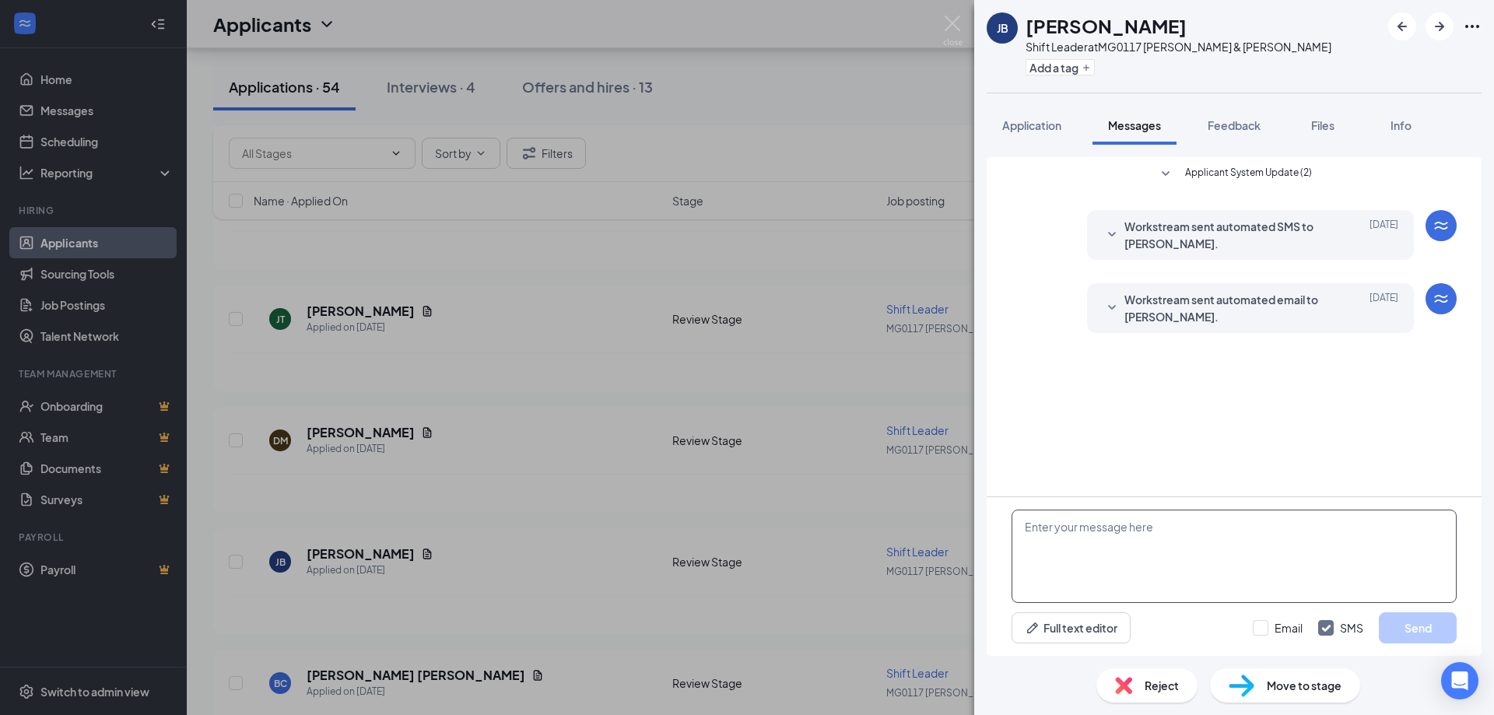
click at [1060, 536] on textarea at bounding box center [1233, 556] width 445 height 93
paste textarea "Hello, My name is [PERSON_NAME], I am the GM of [GEOGRAPHIC_DATA]. I want to si…"
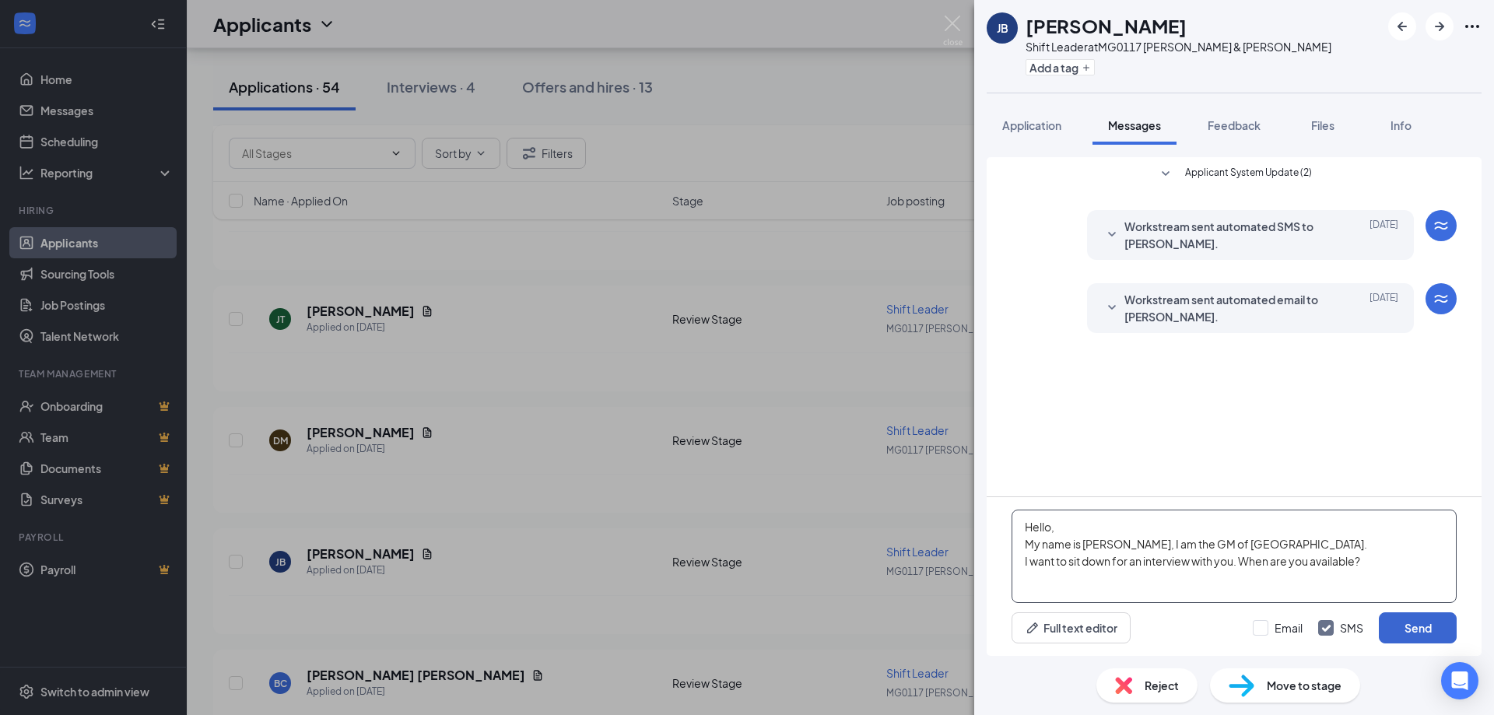
type textarea "Hello, My name is [PERSON_NAME], I am the GM of [GEOGRAPHIC_DATA]. I want to si…"
click at [1403, 626] on button "Send" at bounding box center [1417, 627] width 78 height 31
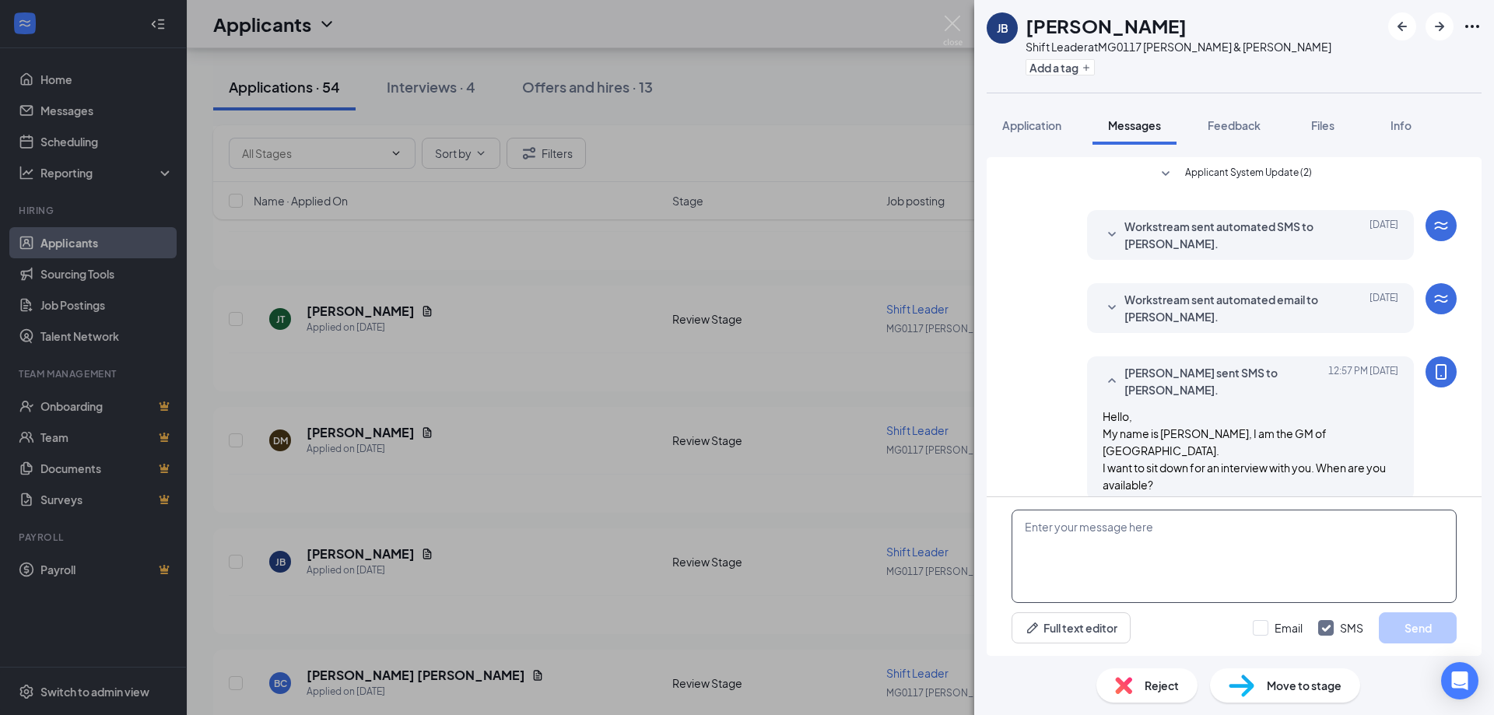
scroll to position [20, 0]
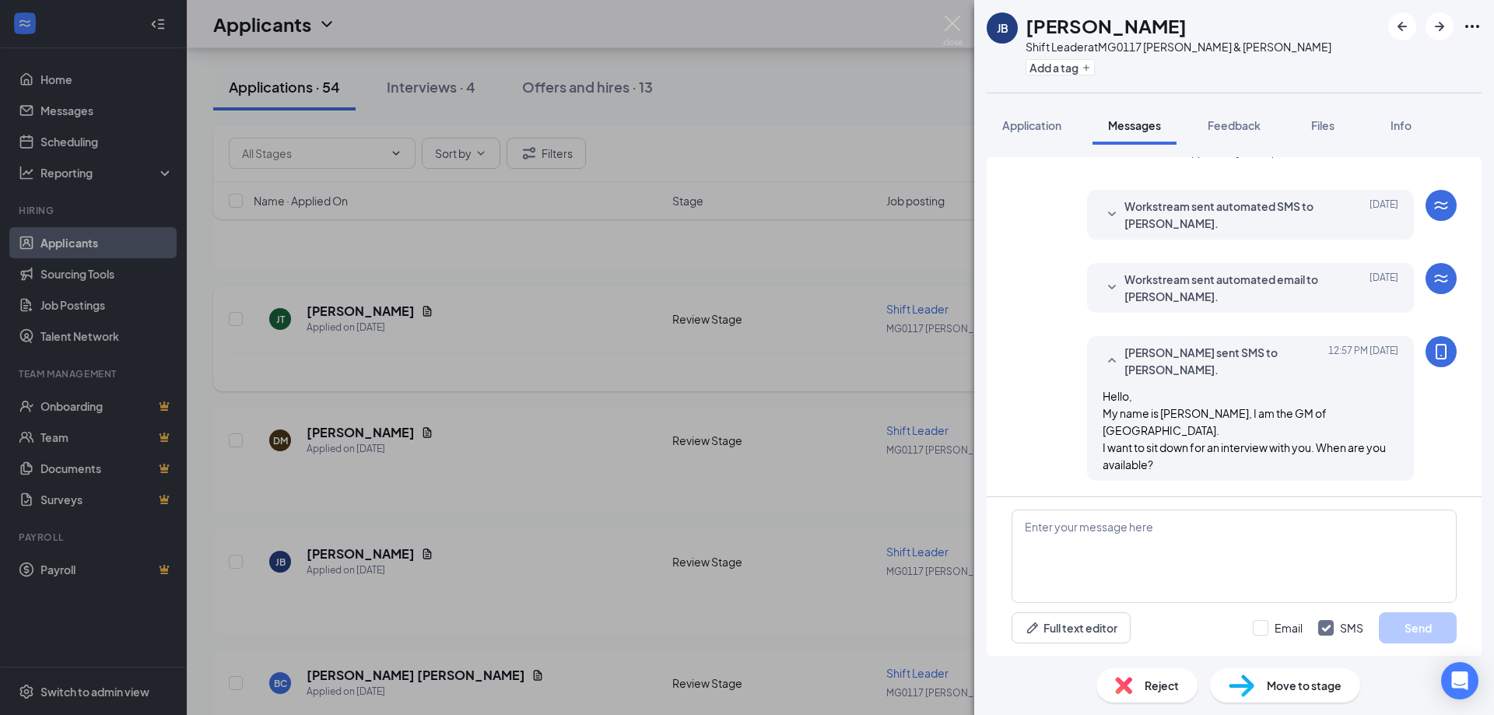
click at [474, 364] on div "[PERSON_NAME] [PERSON_NAME] Shift Leader at MG0117 [PERSON_NAME] & [PERSON_NAME…" at bounding box center [747, 357] width 1494 height 715
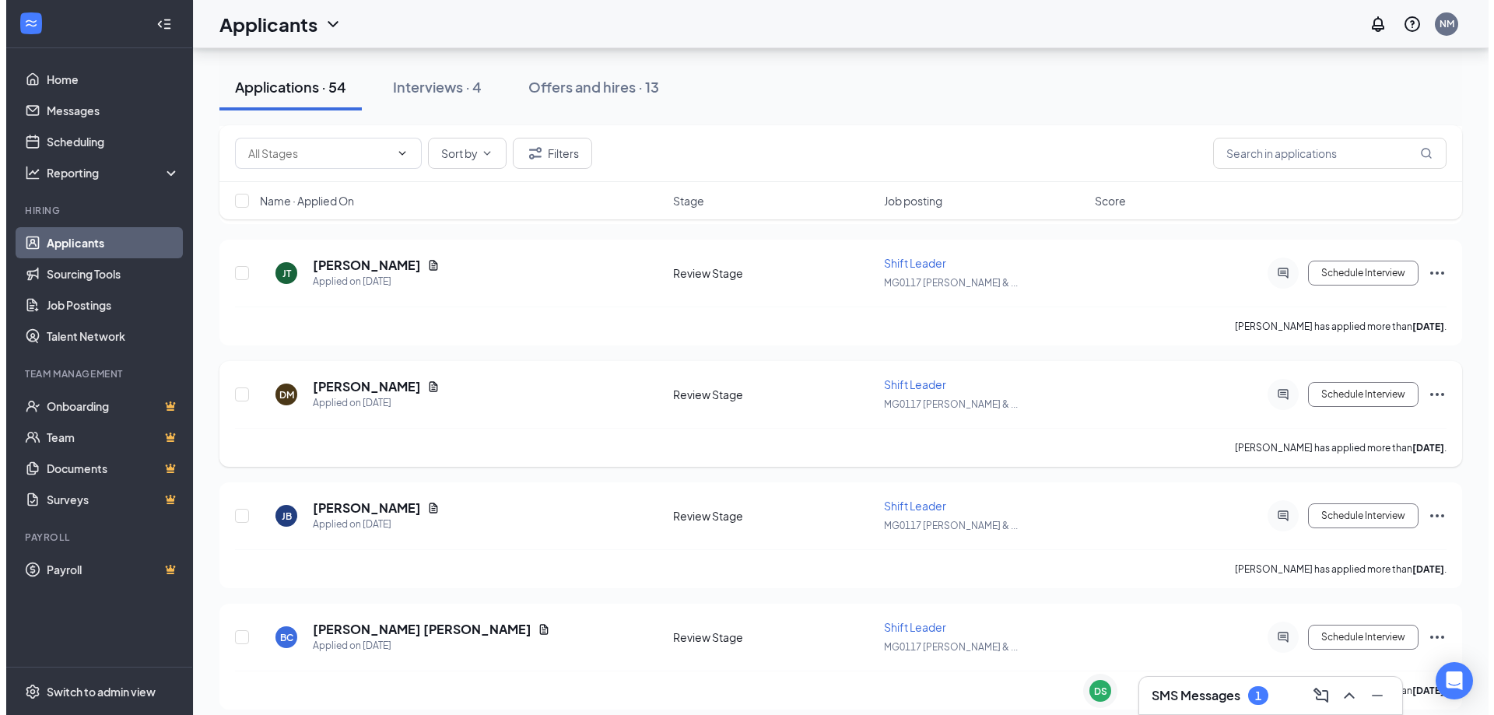
scroll to position [700, 0]
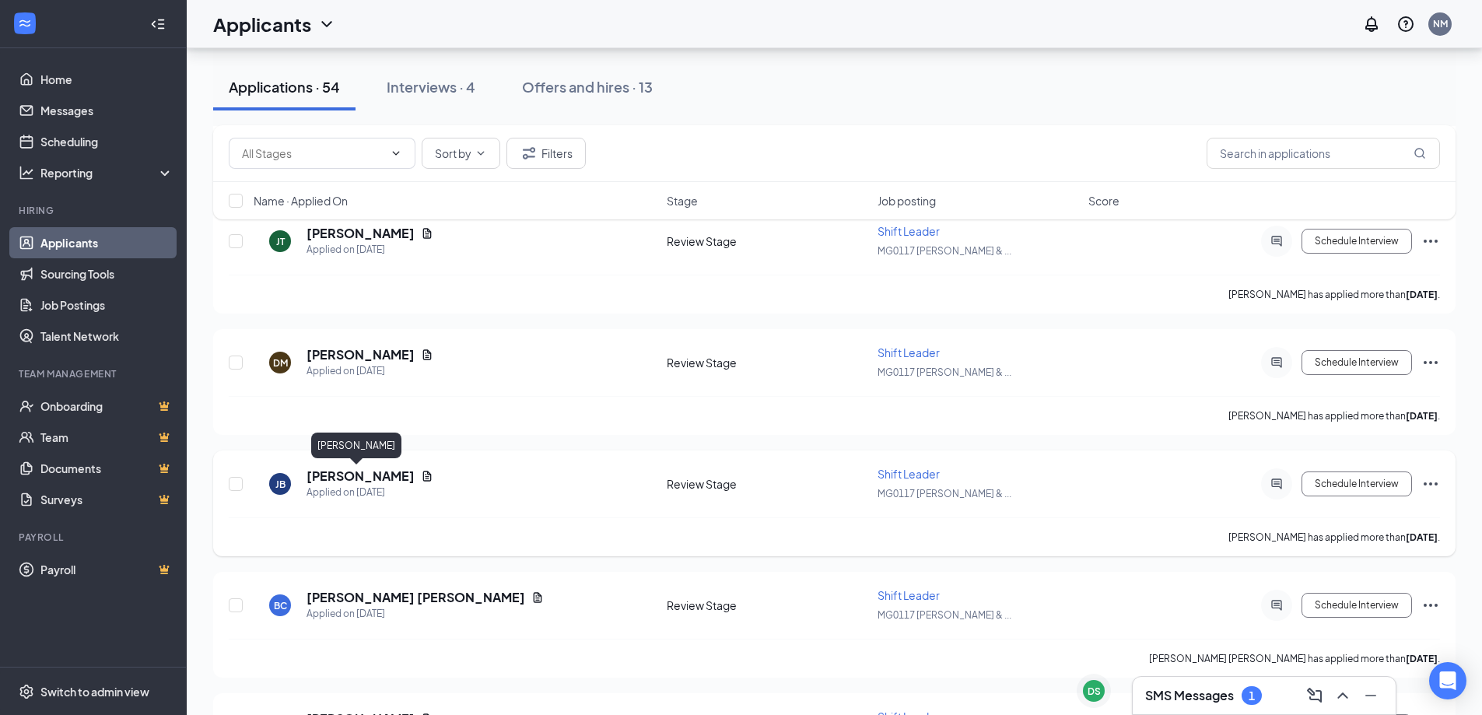
click at [362, 475] on h5 "[PERSON_NAME]" at bounding box center [360, 476] width 108 height 17
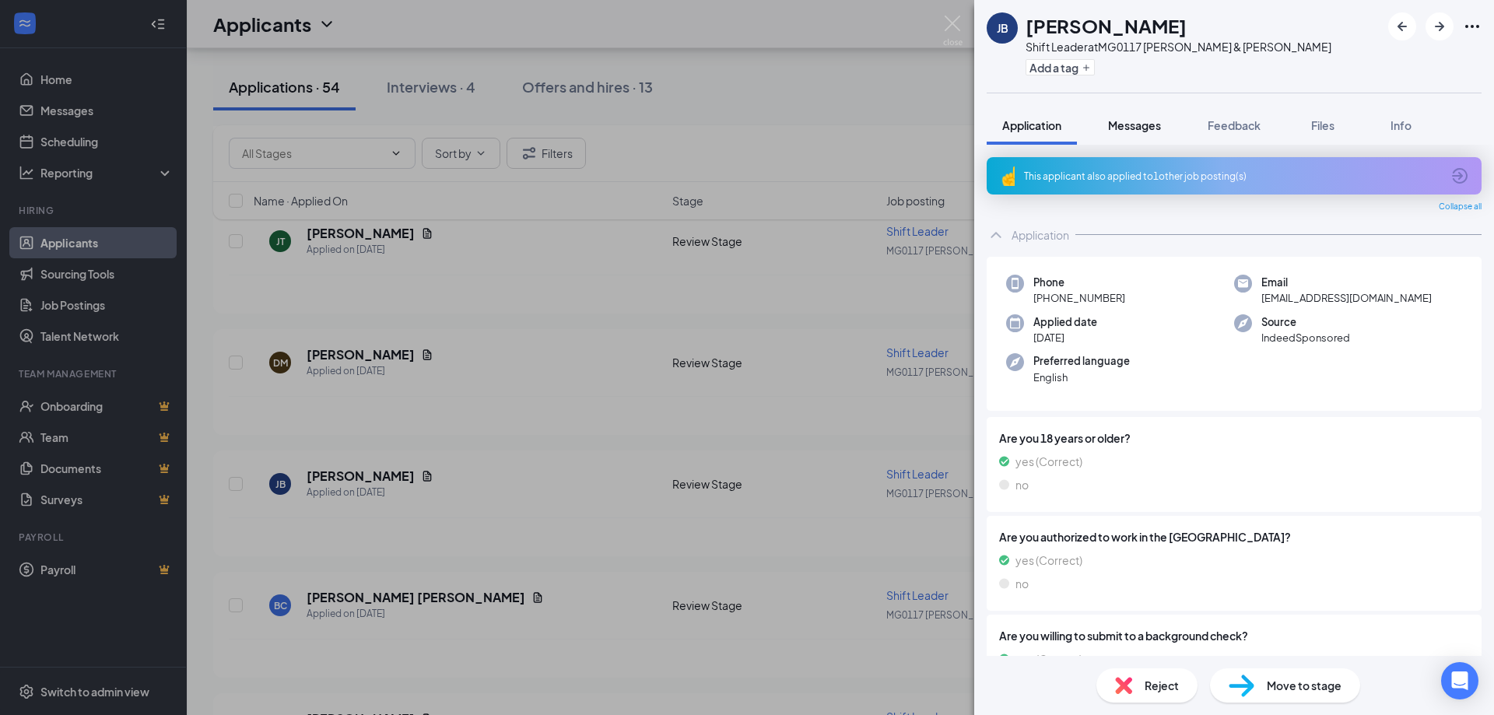
click at [1166, 123] on button "Messages" at bounding box center [1134, 125] width 84 height 39
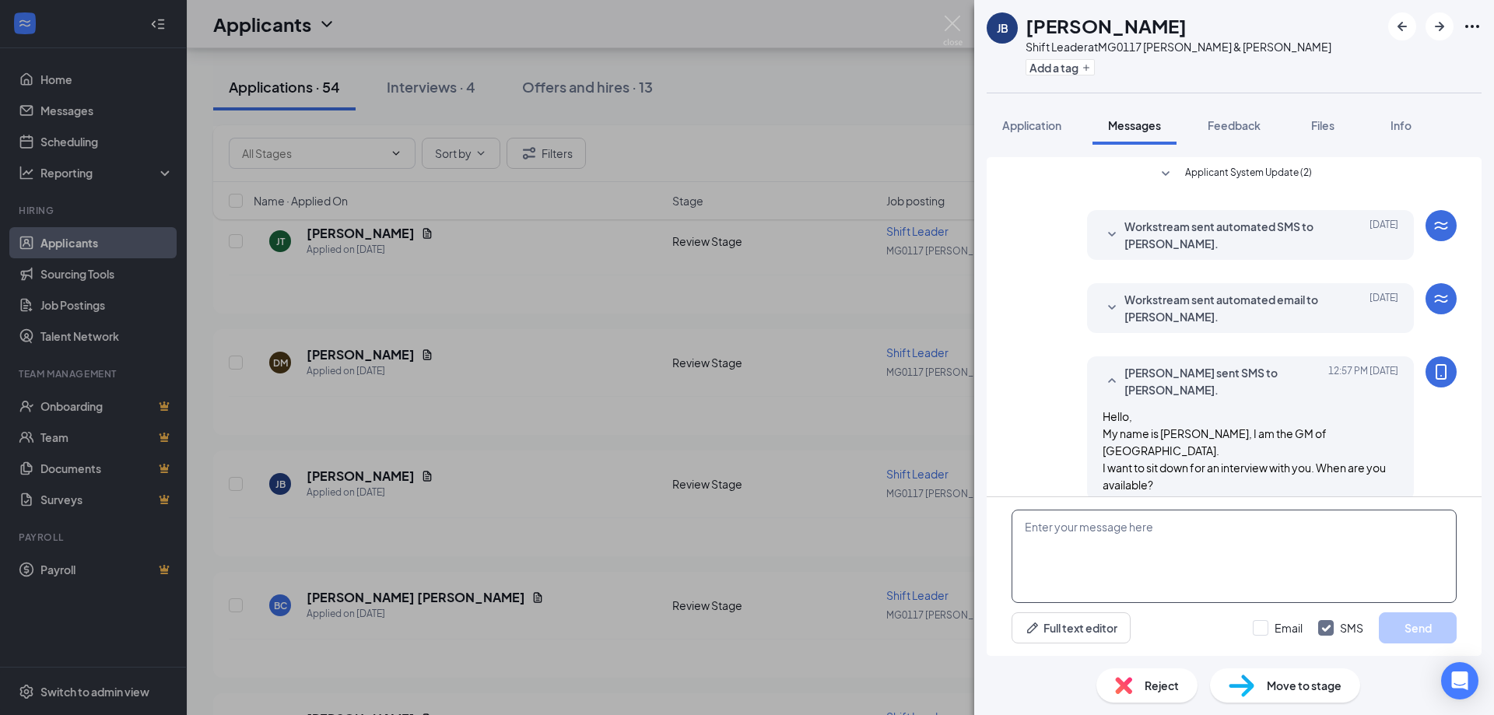
click at [1153, 562] on textarea at bounding box center [1233, 556] width 445 height 93
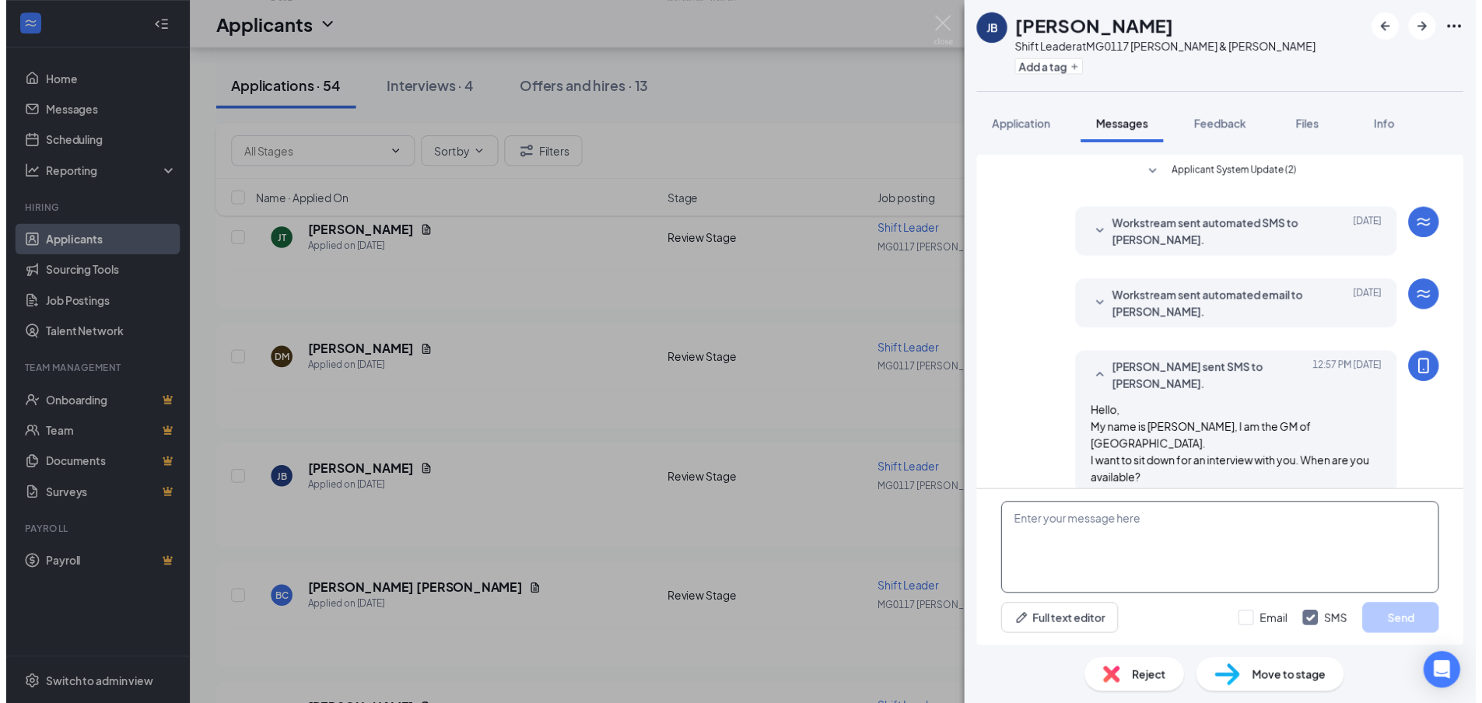
scroll to position [20, 0]
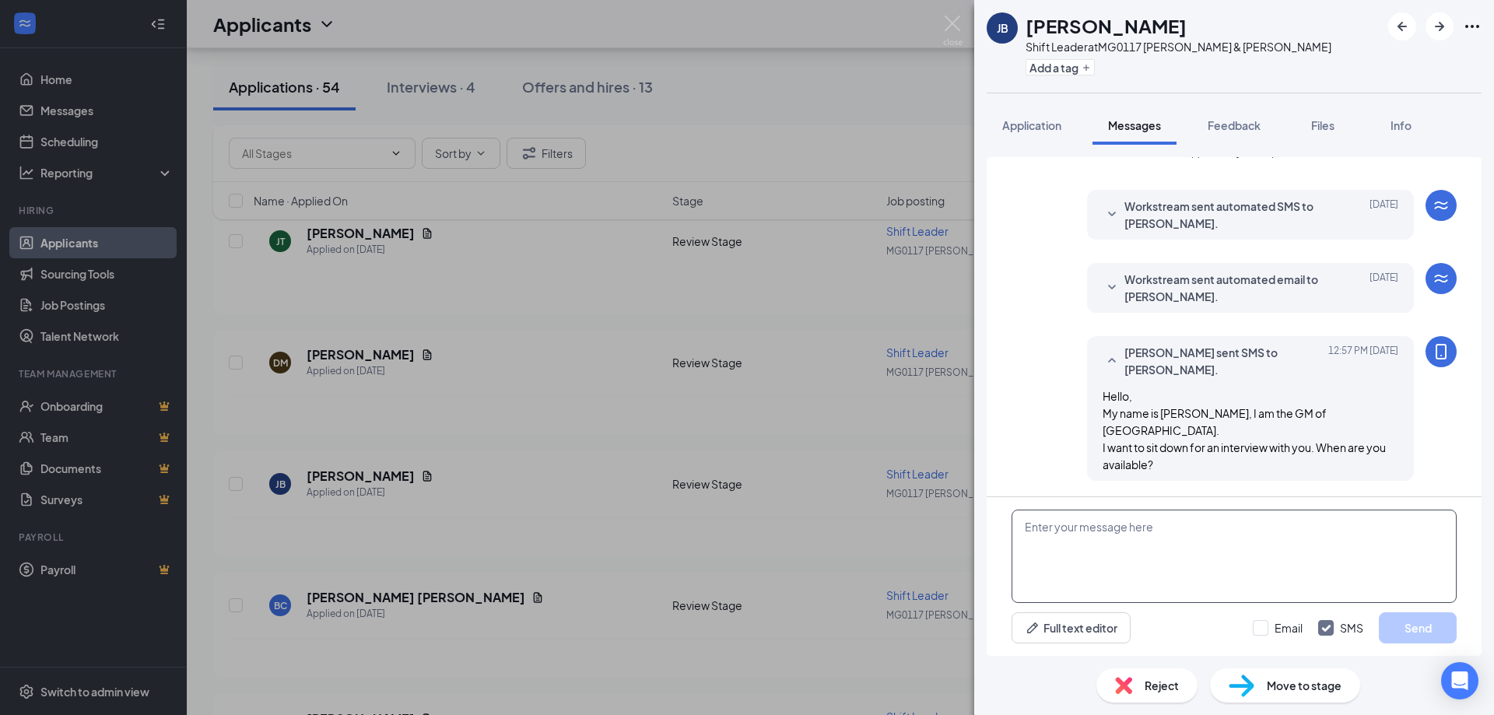
paste textarea "Hello, My name is [PERSON_NAME], I am the GM of [GEOGRAPHIC_DATA]. I want to si…"
type textarea "Hello, My name is [PERSON_NAME], I am the GM of [GEOGRAPHIC_DATA]. I want to si…"
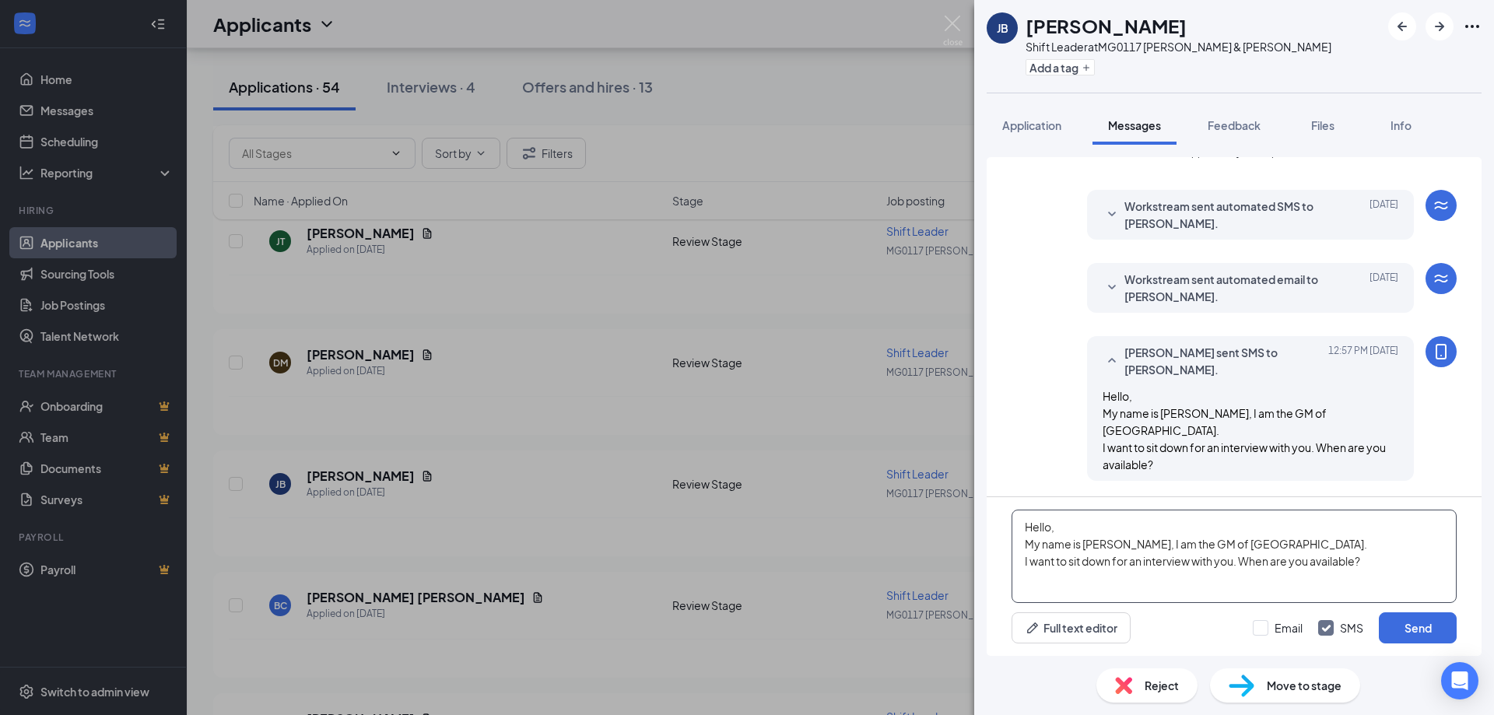
drag, startPoint x: 1363, startPoint y: 561, endPoint x: 1024, endPoint y: 524, distance: 341.1
click at [1024, 524] on textarea "Hello, My name is [PERSON_NAME], I am the GM of [GEOGRAPHIC_DATA]. I want to si…" at bounding box center [1233, 556] width 445 height 93
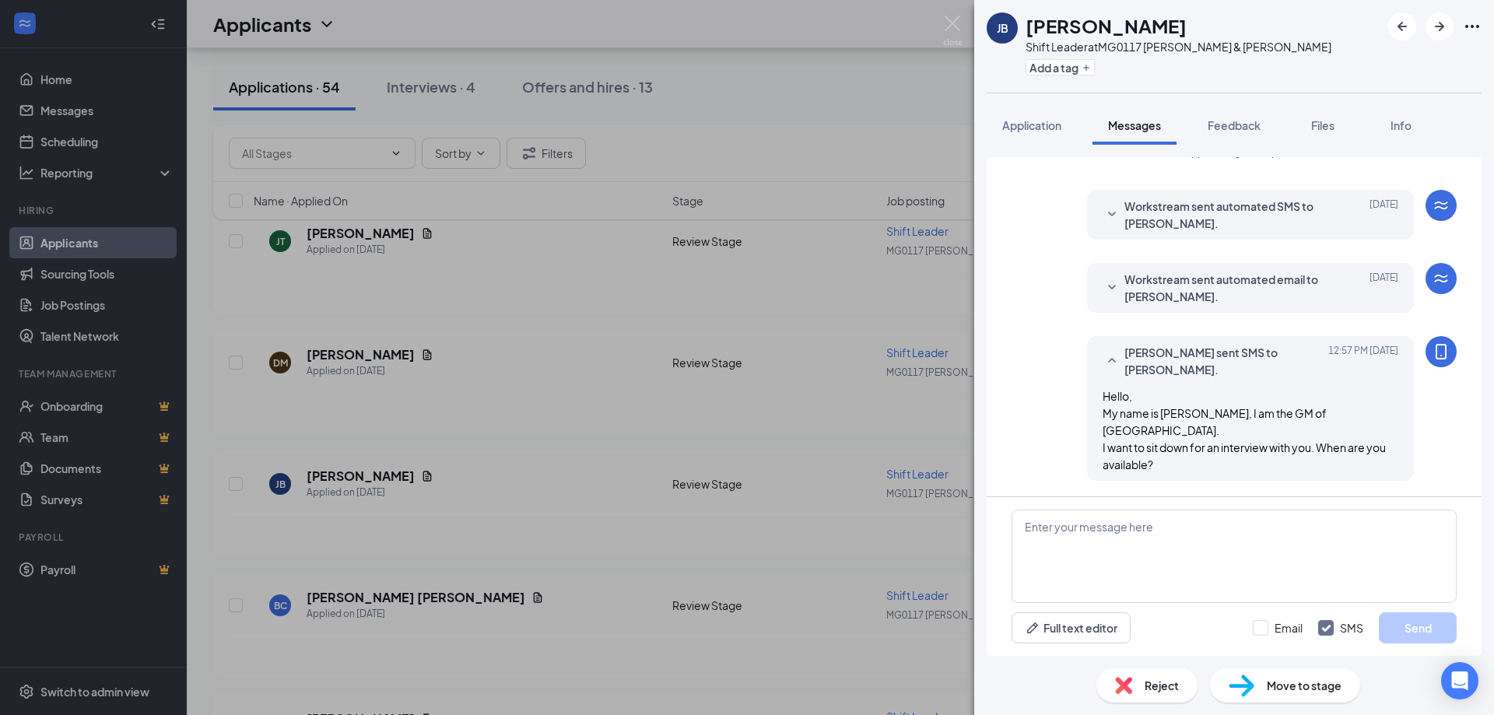
click at [540, 436] on div "[PERSON_NAME] [PERSON_NAME] Shift Leader at MG0117 [PERSON_NAME] & [PERSON_NAME…" at bounding box center [747, 357] width 1494 height 715
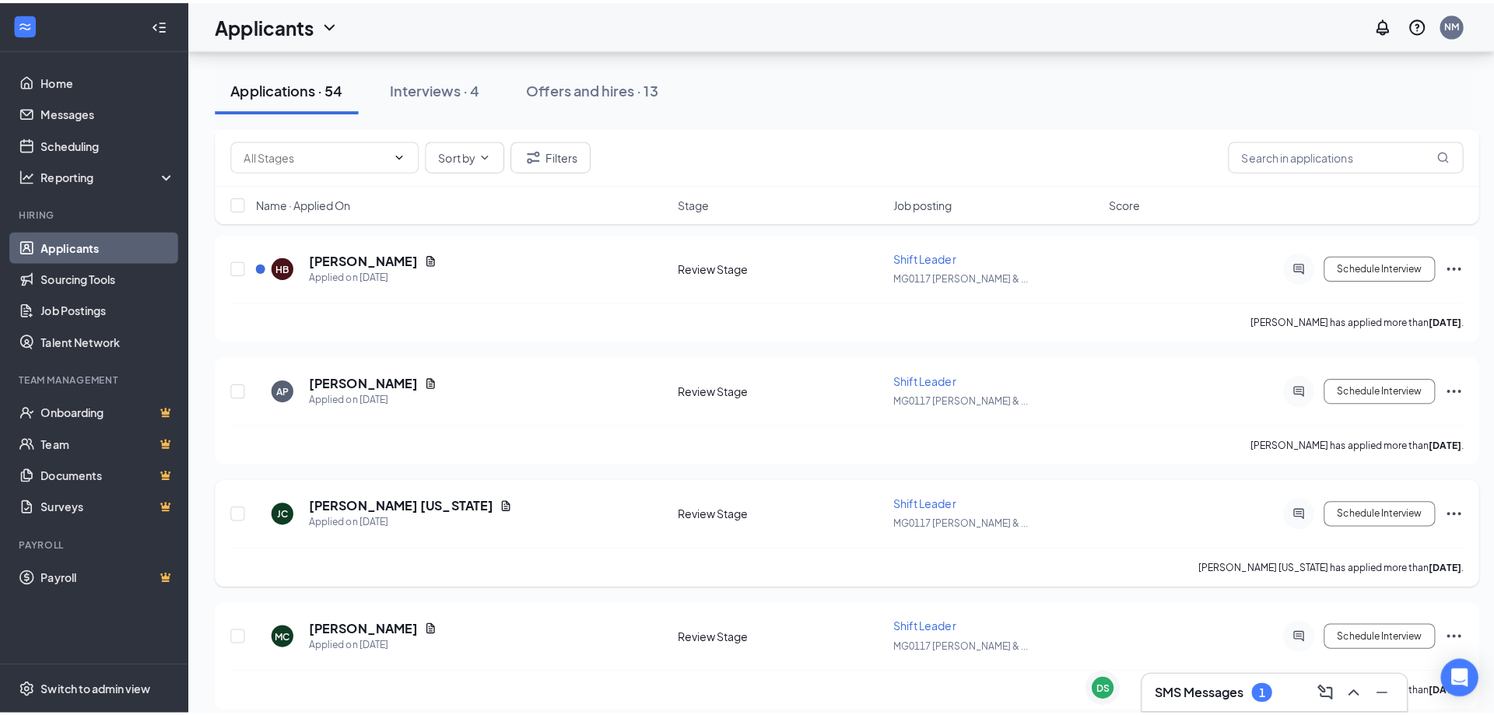
scroll to position [3034, 0]
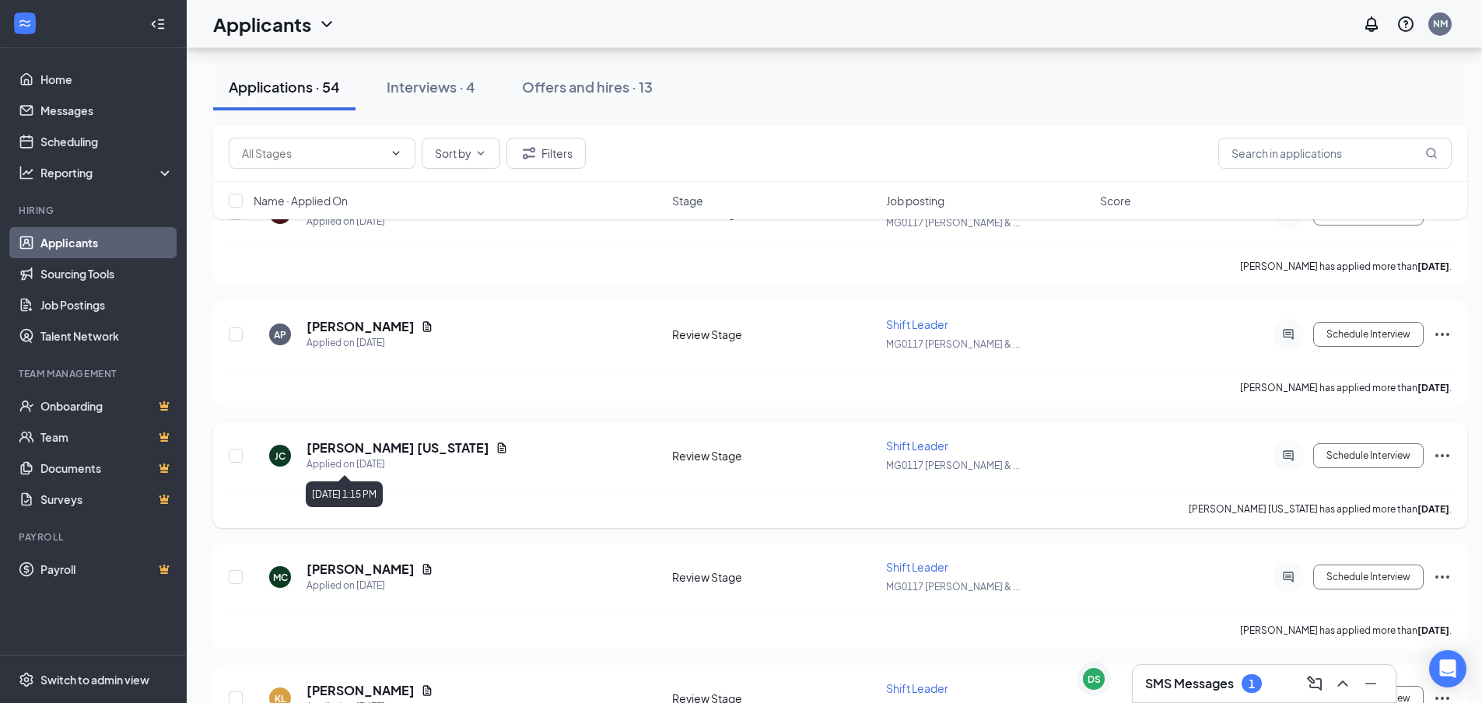
click at [367, 449] on h5 "[PERSON_NAME] [US_STATE]" at bounding box center [397, 448] width 183 height 17
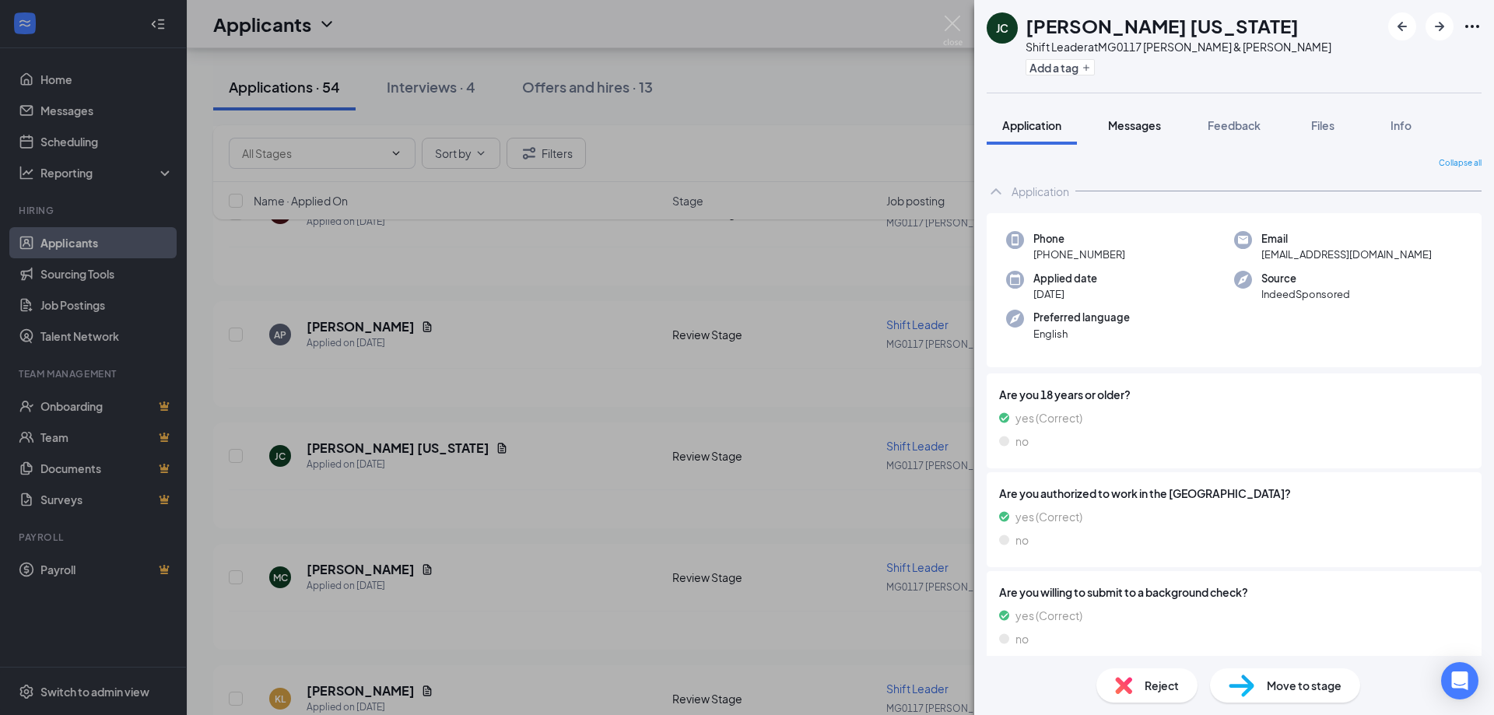
click at [1137, 124] on span "Messages" at bounding box center [1134, 125] width 53 height 14
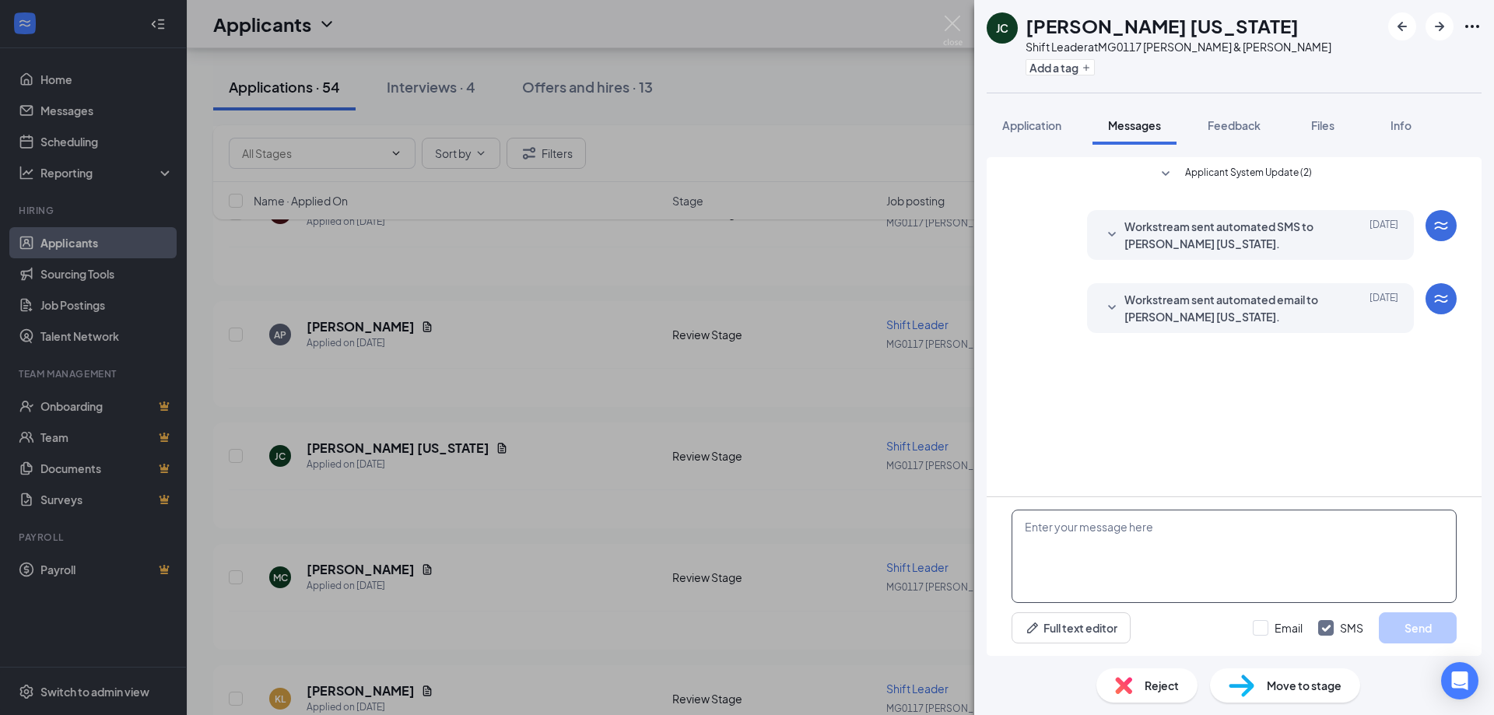
click at [1066, 527] on textarea at bounding box center [1233, 556] width 445 height 93
paste textarea "Hello, My name is [PERSON_NAME], I am the GM of [GEOGRAPHIC_DATA]. I want to si…"
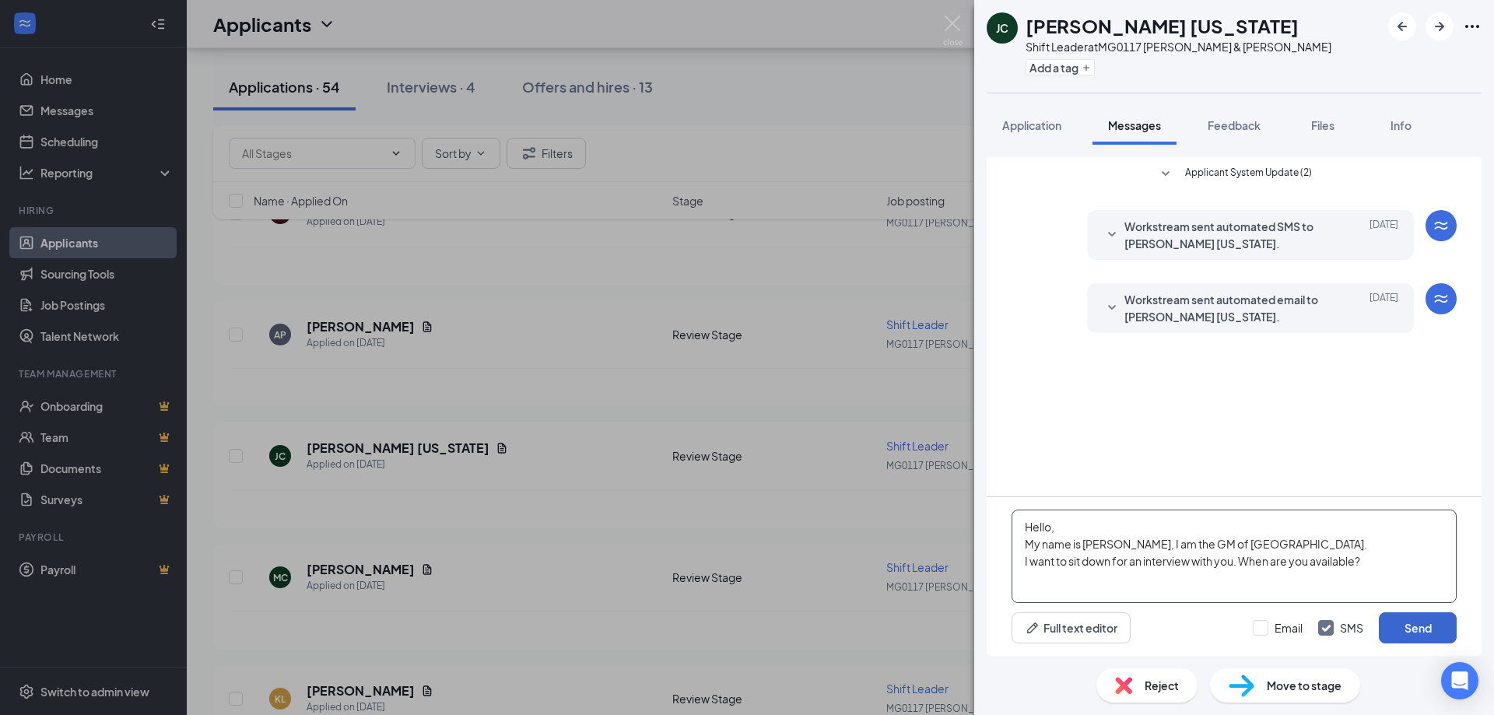
type textarea "Hello, My name is [PERSON_NAME], I am the GM of [GEOGRAPHIC_DATA]. I want to si…"
click at [1424, 634] on button "Send" at bounding box center [1417, 627] width 78 height 31
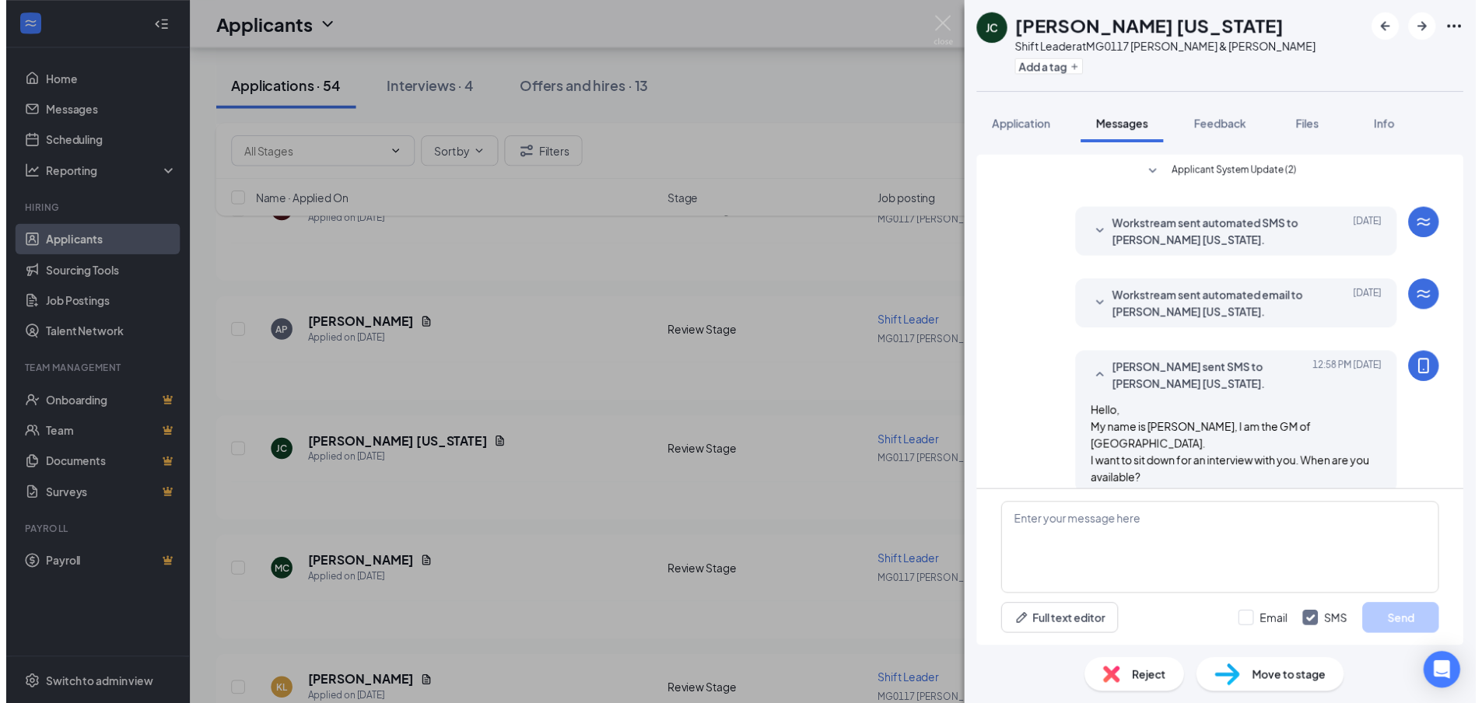
scroll to position [20, 0]
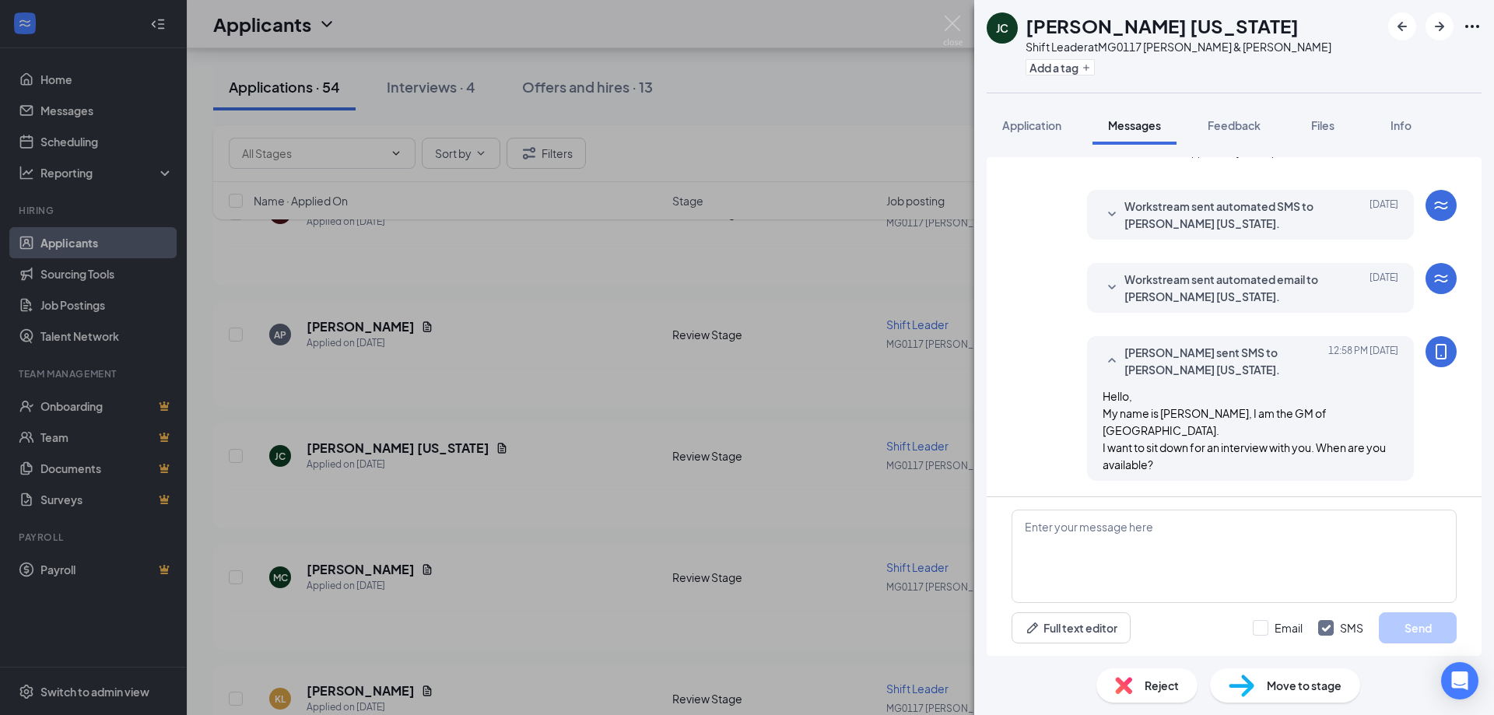
click at [831, 136] on div "JC [PERSON_NAME] [US_STATE] Shift Leader at MG0117 [PERSON_NAME] & [PERSON_NAME…" at bounding box center [747, 357] width 1494 height 715
